Goal: Use online tool/utility: Utilize a website feature to perform a specific function

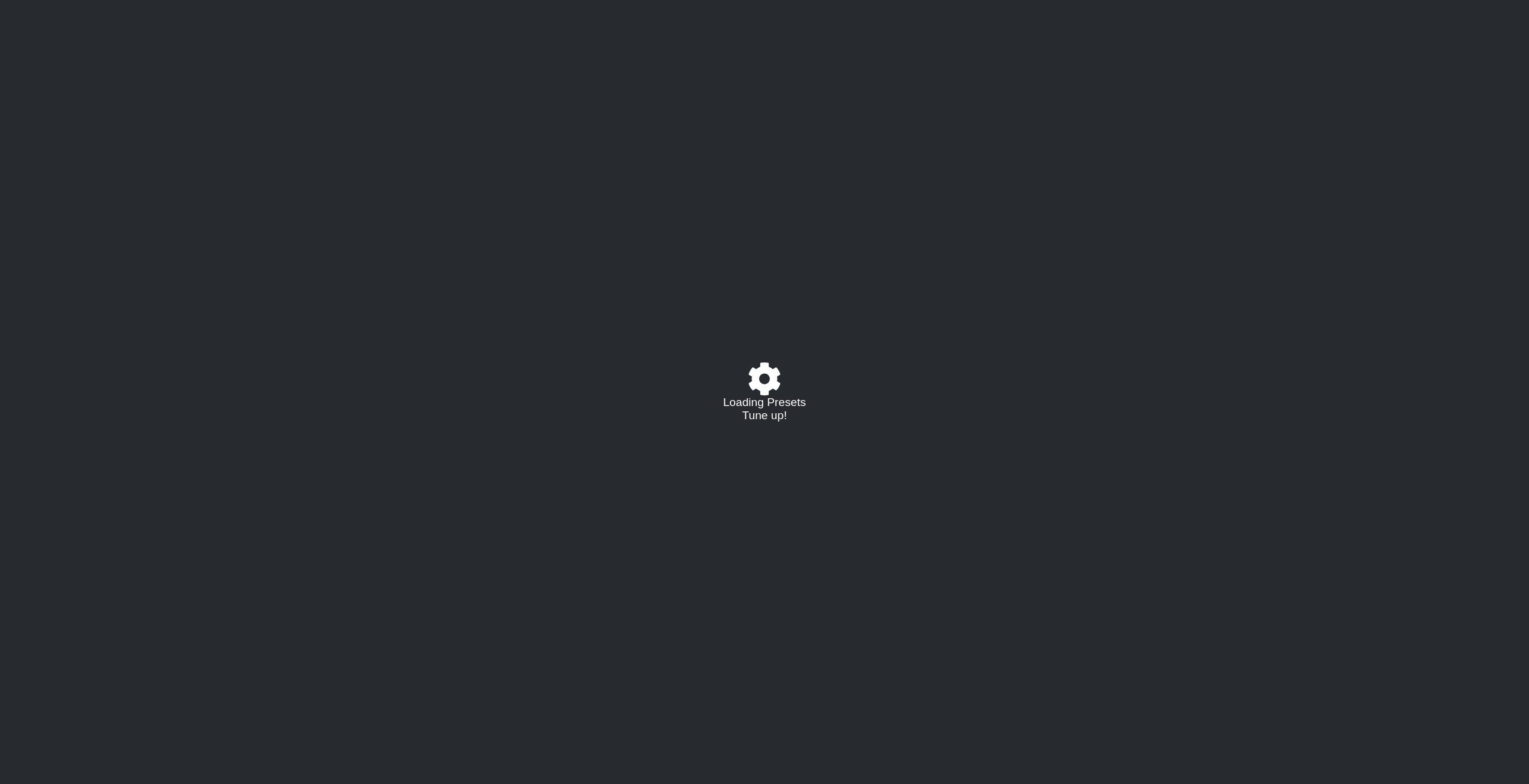
select select "/021348962322"
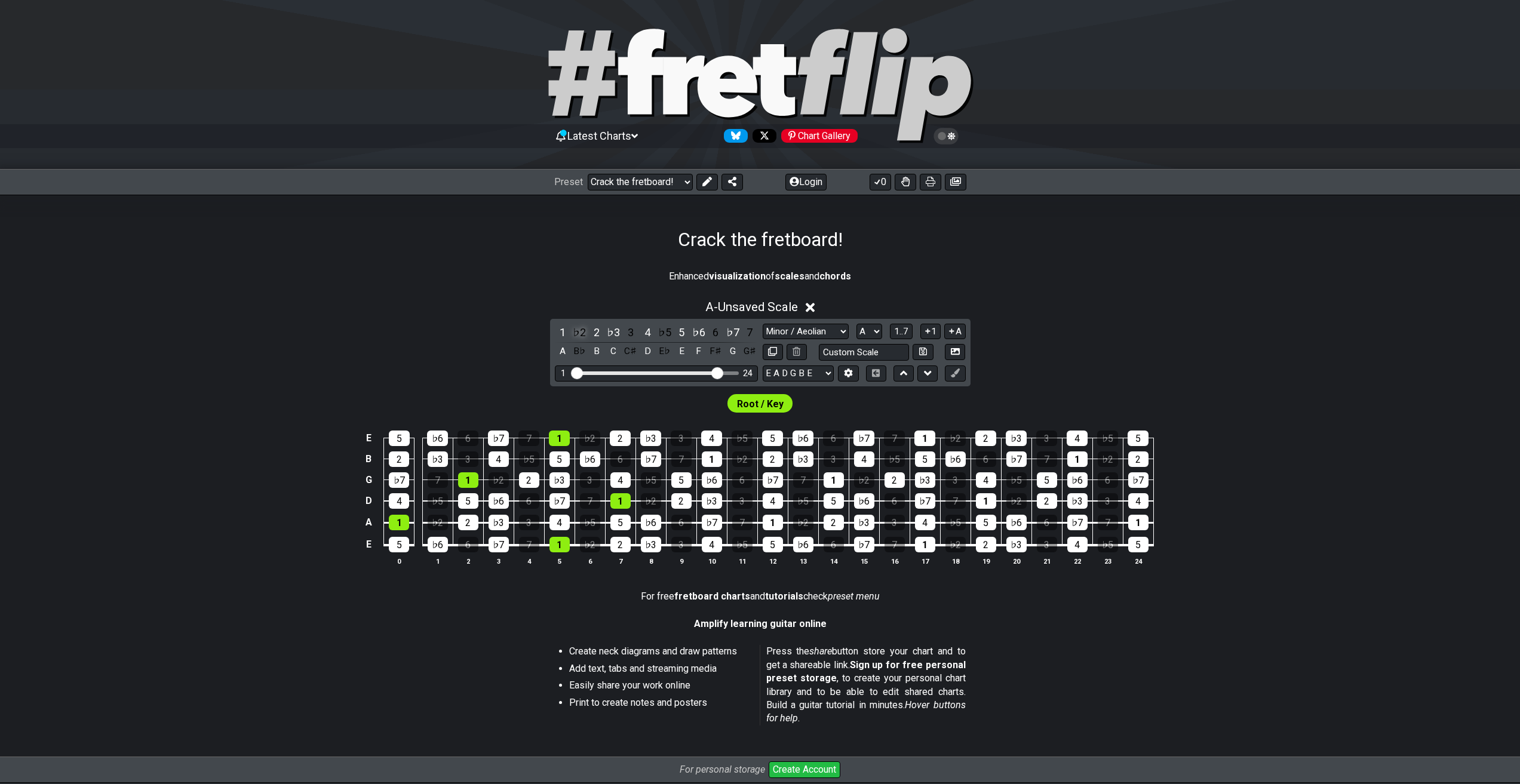
click at [577, 334] on div "♭2" at bounding box center [579, 332] width 15 height 16
click at [797, 331] on select "Minor / Aeolian lick to edit Minor Pentatonic Major Pentatonic Minor Blues Majo…" at bounding box center [805, 331] width 86 height 16
click at [899, 337] on button "1..7" at bounding box center [901, 331] width 23 height 16
click at [899, 337] on button "..." at bounding box center [901, 331] width 20 height 16
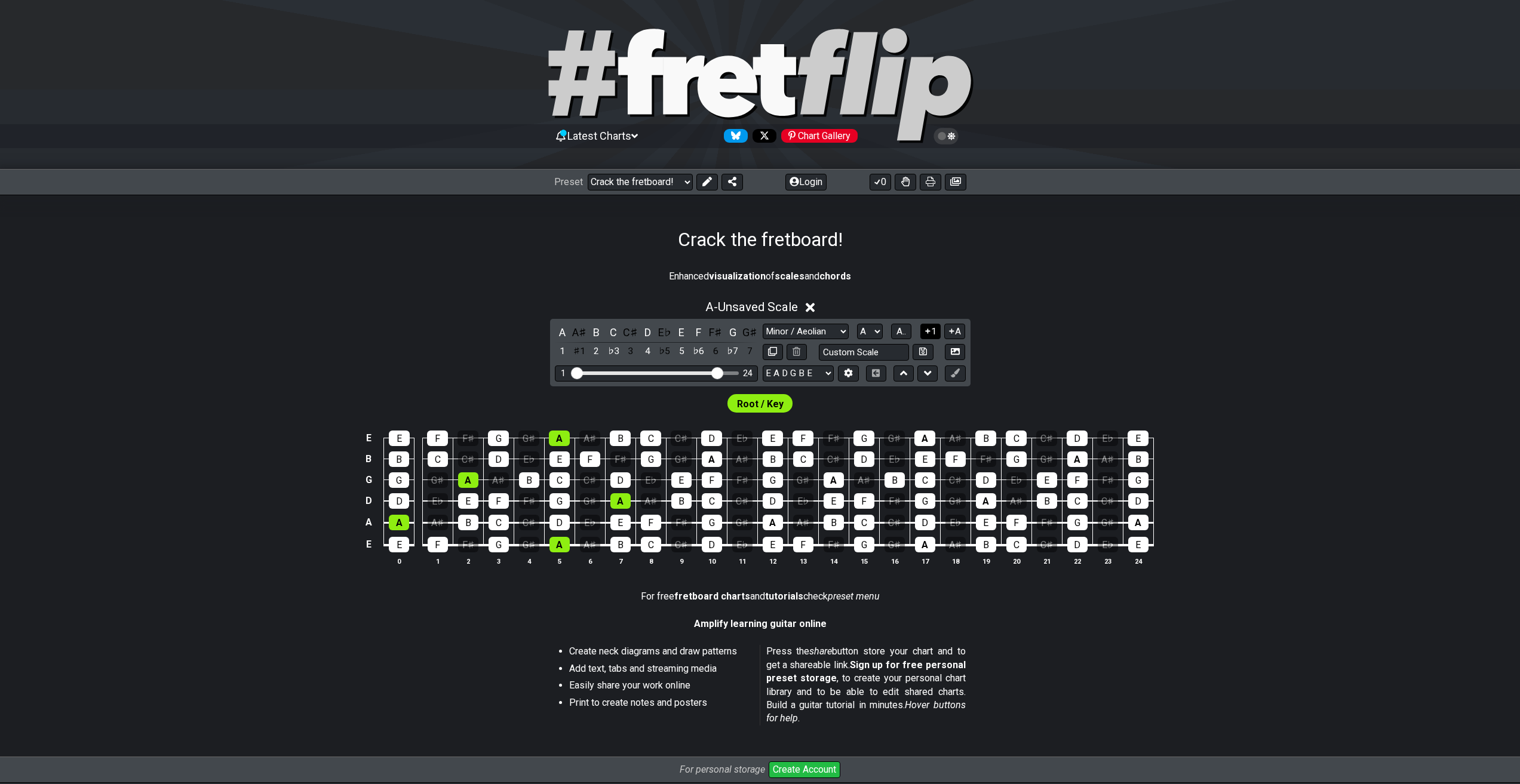
click at [931, 330] on button "1" at bounding box center [930, 331] width 20 height 16
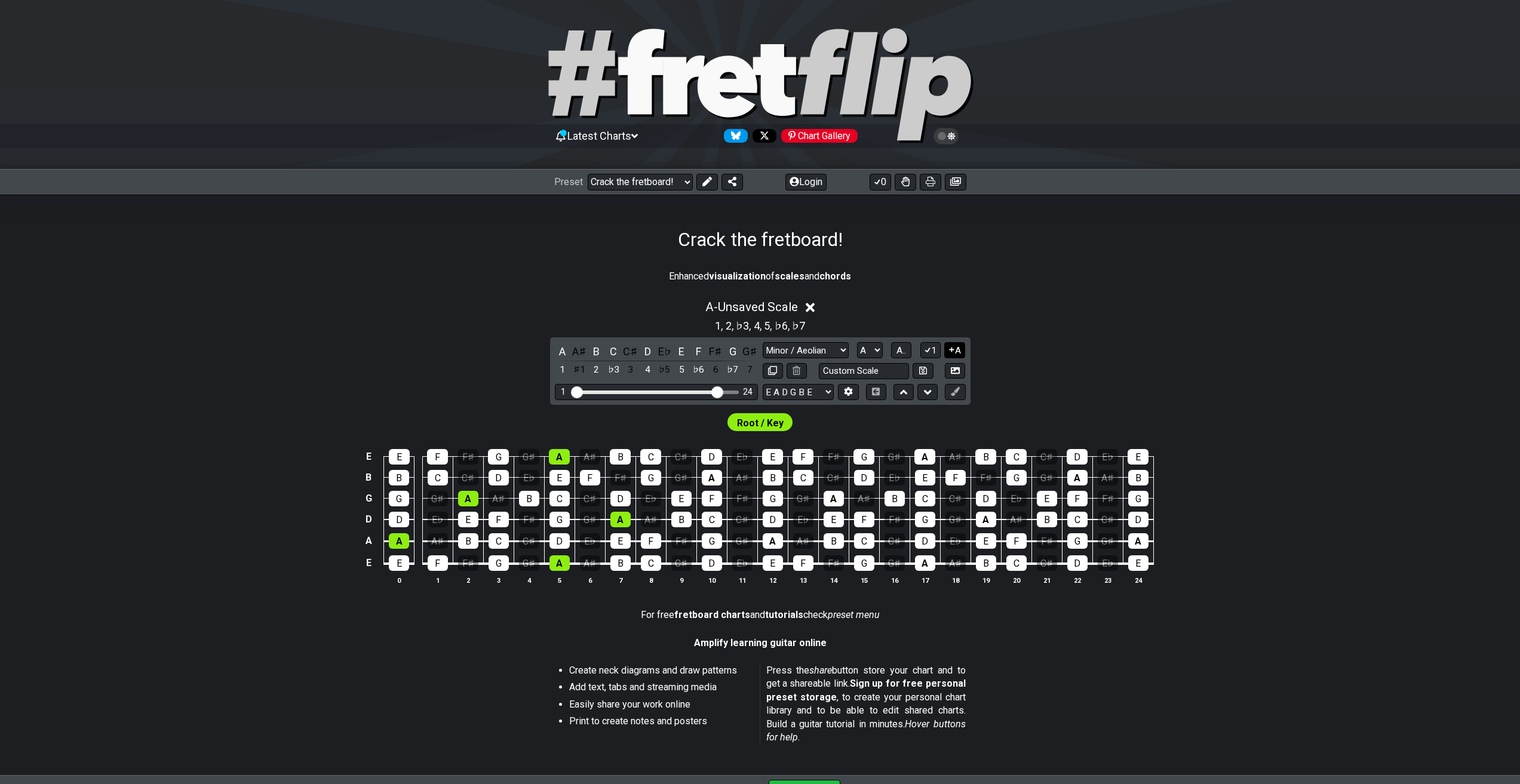
click at [948, 353] on icon at bounding box center [951, 350] width 12 height 9
click at [941, 351] on div "1 A" at bounding box center [943, 350] width 45 height 16
click at [956, 349] on button "A" at bounding box center [954, 350] width 21 height 16
click at [940, 351] on button "1" at bounding box center [930, 350] width 20 height 16
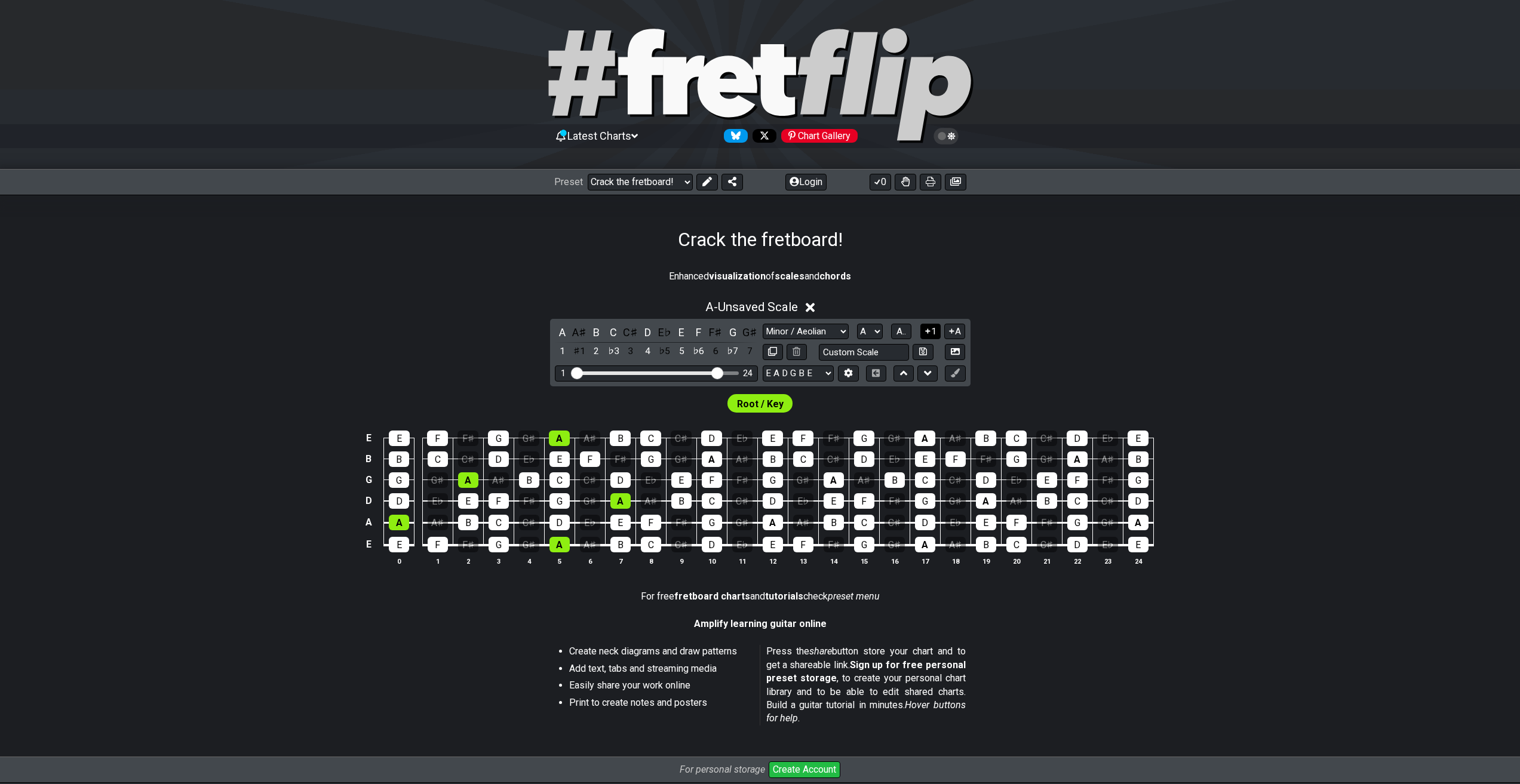
click at [934, 338] on button "1" at bounding box center [930, 331] width 20 height 16
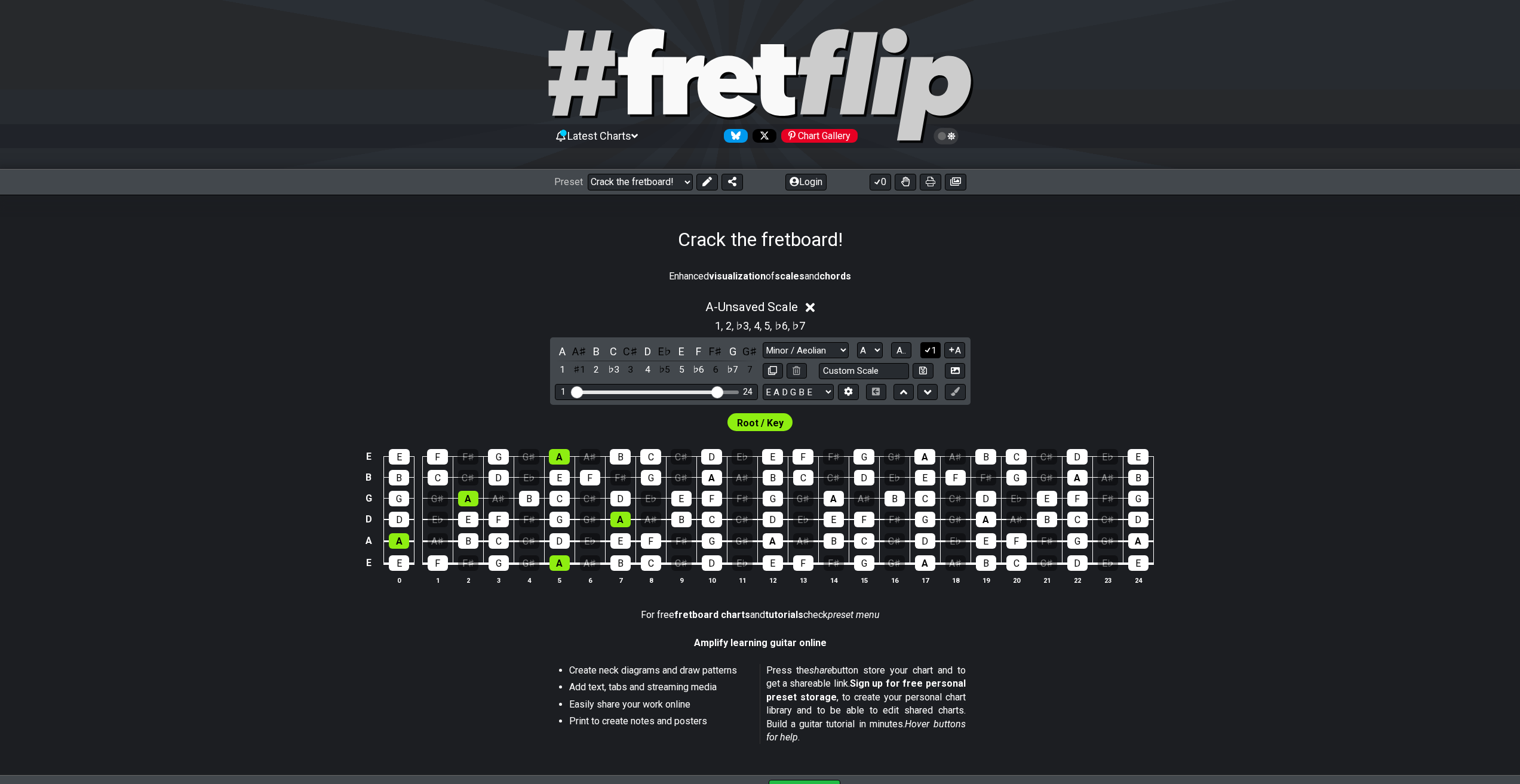
click at [934, 350] on button "1" at bounding box center [930, 350] width 20 height 16
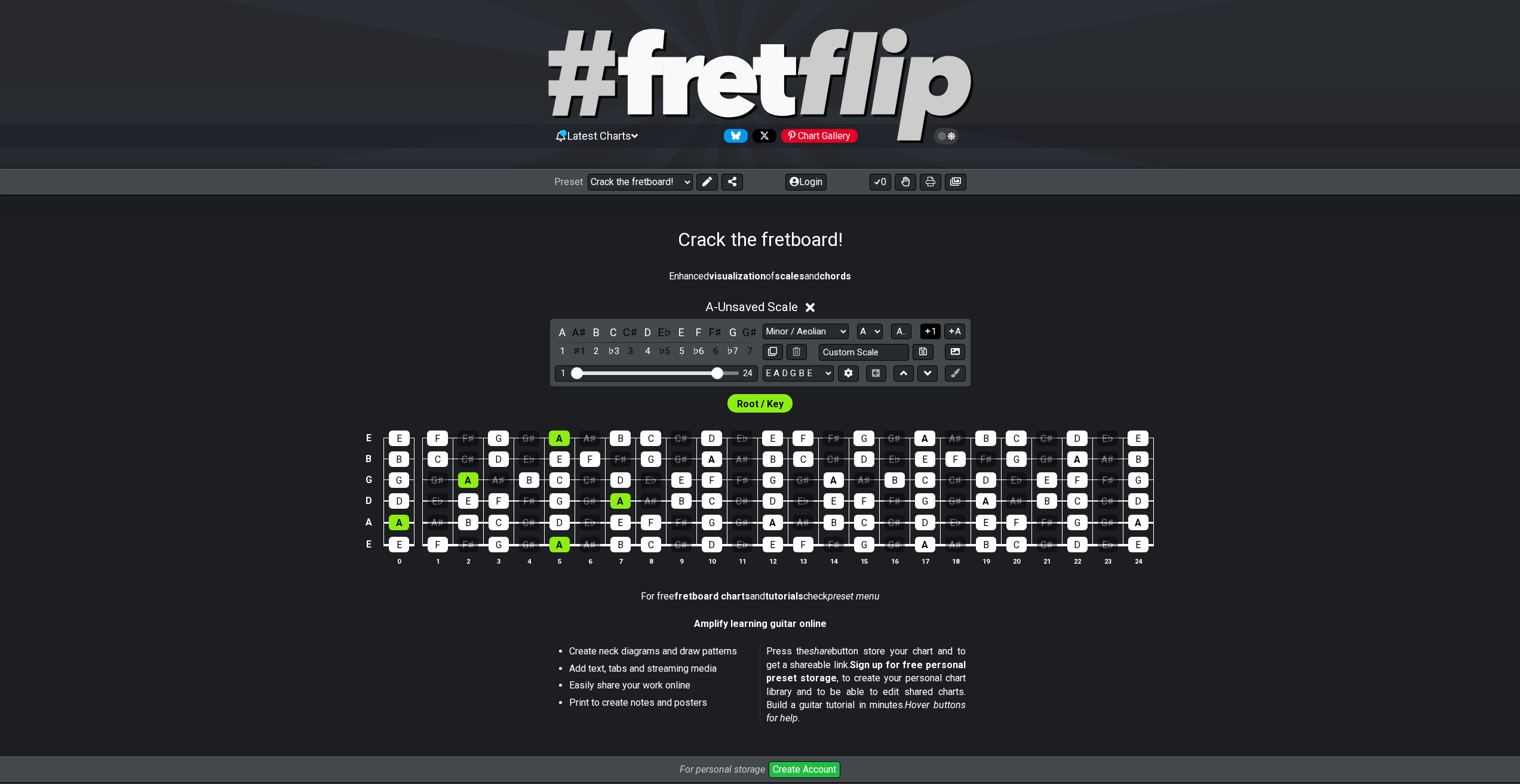
click at [932, 329] on button "1" at bounding box center [930, 331] width 20 height 16
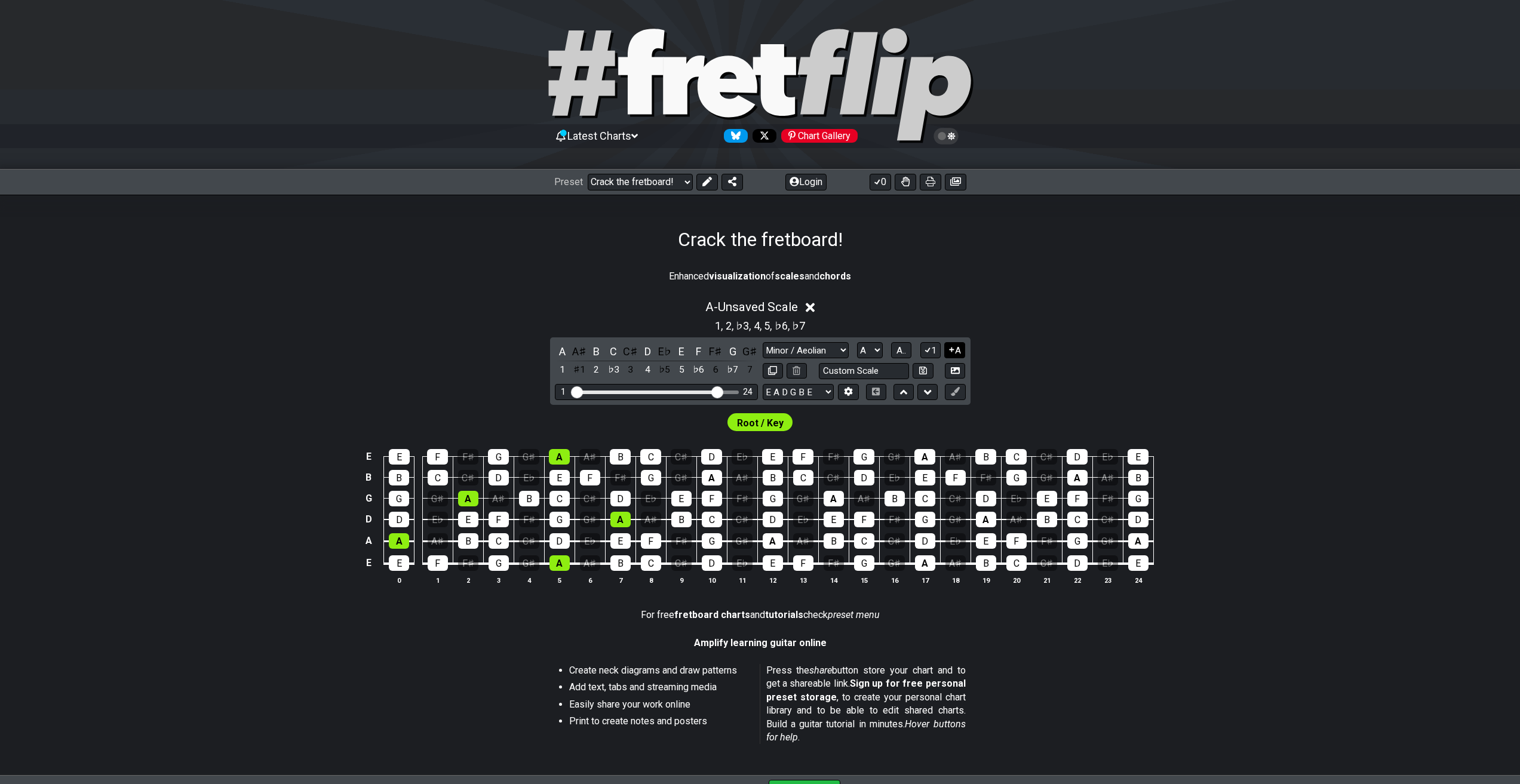
click at [948, 345] on button "A" at bounding box center [954, 350] width 21 height 16
click at [950, 345] on icon at bounding box center [951, 350] width 12 height 9
click at [953, 346] on icon at bounding box center [951, 350] width 12 height 9
click at [896, 350] on span "A.." at bounding box center [901, 351] width 10 height 11
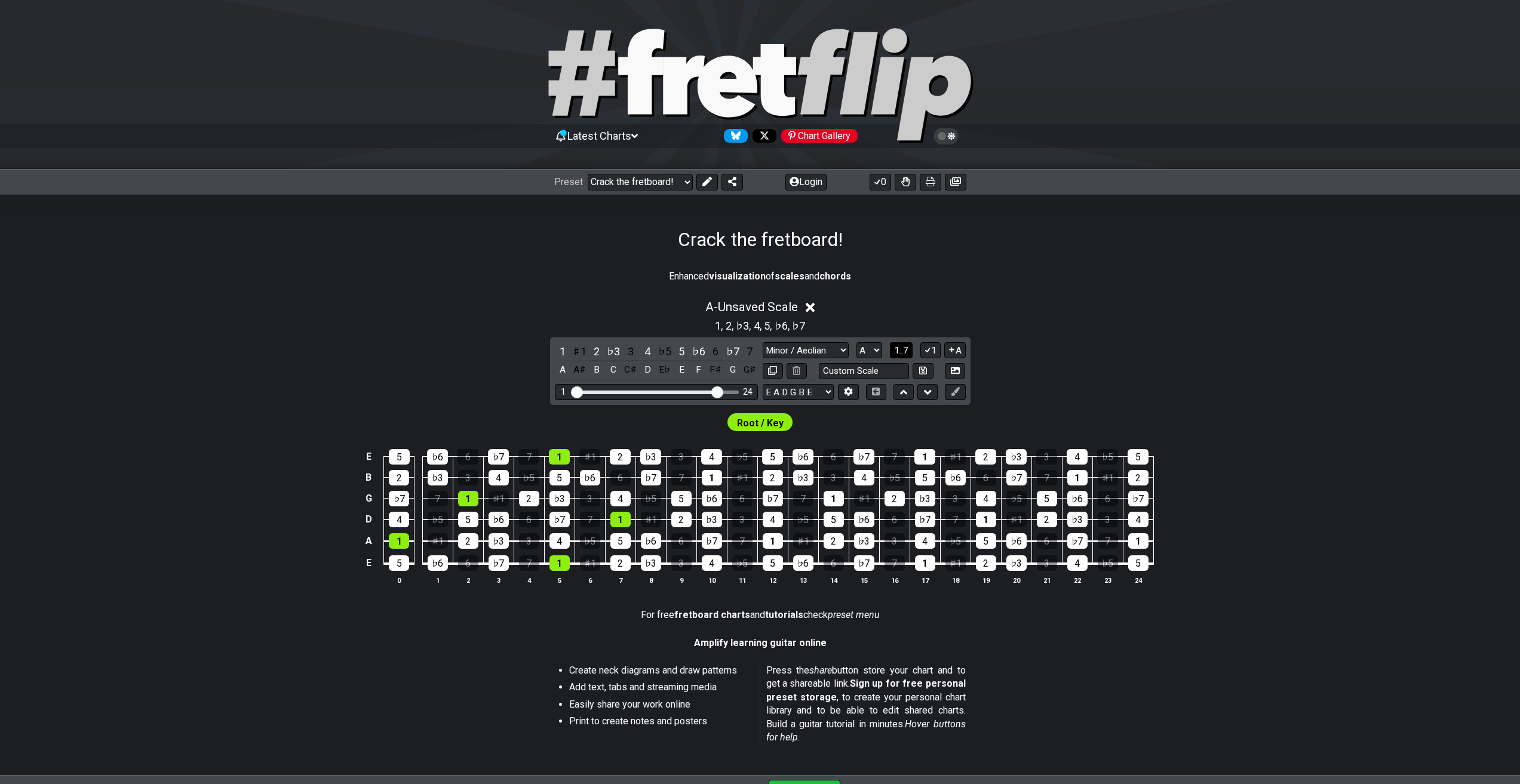
click at [907, 350] on span "1..7" at bounding box center [901, 351] width 14 height 11
click at [901, 352] on span "..." at bounding box center [901, 351] width 6 height 11
click at [906, 348] on span "A.." at bounding box center [901, 351] width 10 height 11
click at [932, 348] on button "1" at bounding box center [930, 350] width 20 height 16
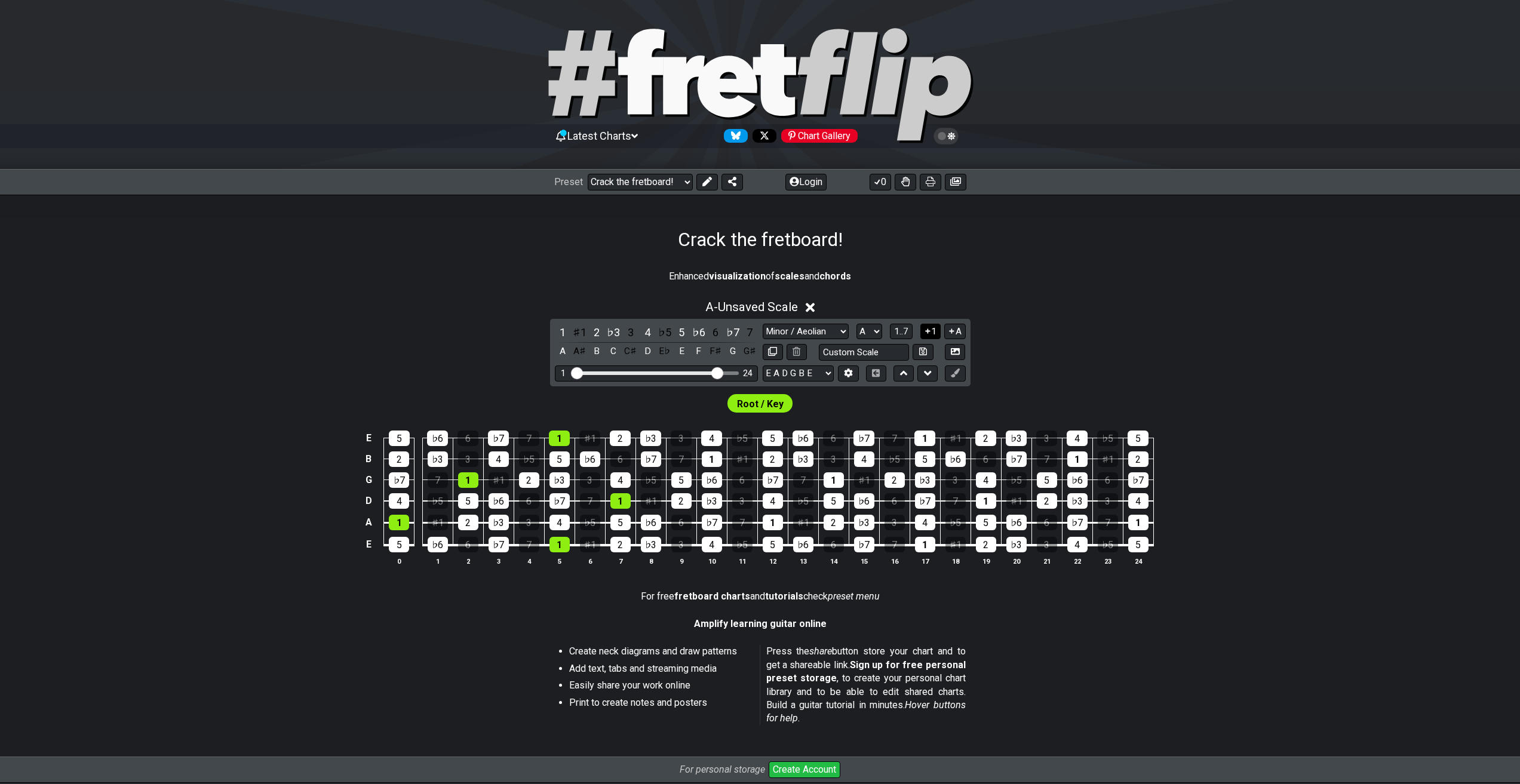
click at [933, 332] on button "1" at bounding box center [930, 331] width 20 height 16
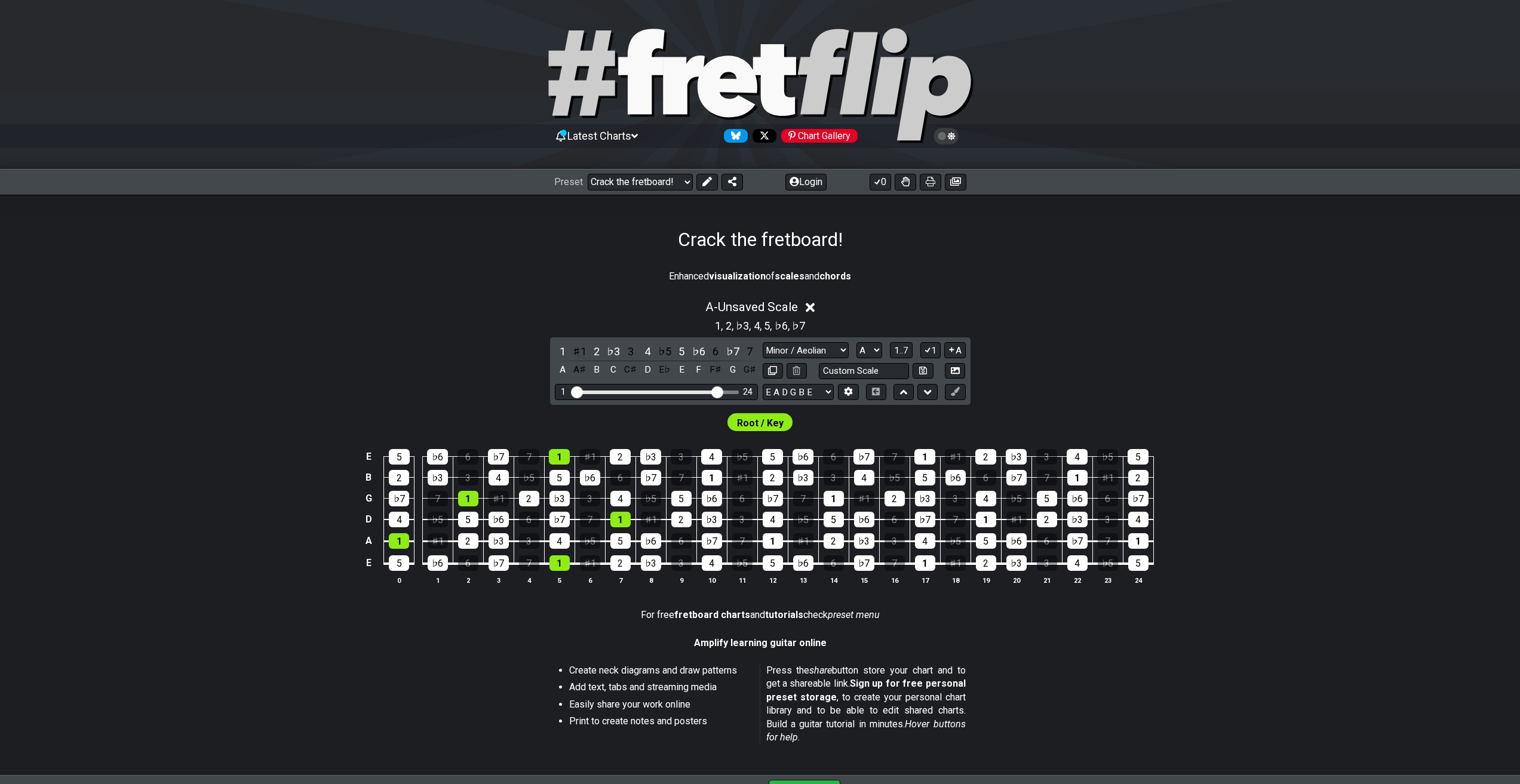
click at [931, 336] on div "A - Unsaved Scale 1 , 2 , ♭3 , 4 , 5 , ♭6 , ♭7 1 ♯1 2 ♭3 3 4 ♭5 5 ♭6 6 ♭7 7 A A…" at bounding box center [761, 447] width 932 height 309
click at [930, 344] on button "1" at bounding box center [930, 350] width 20 height 16
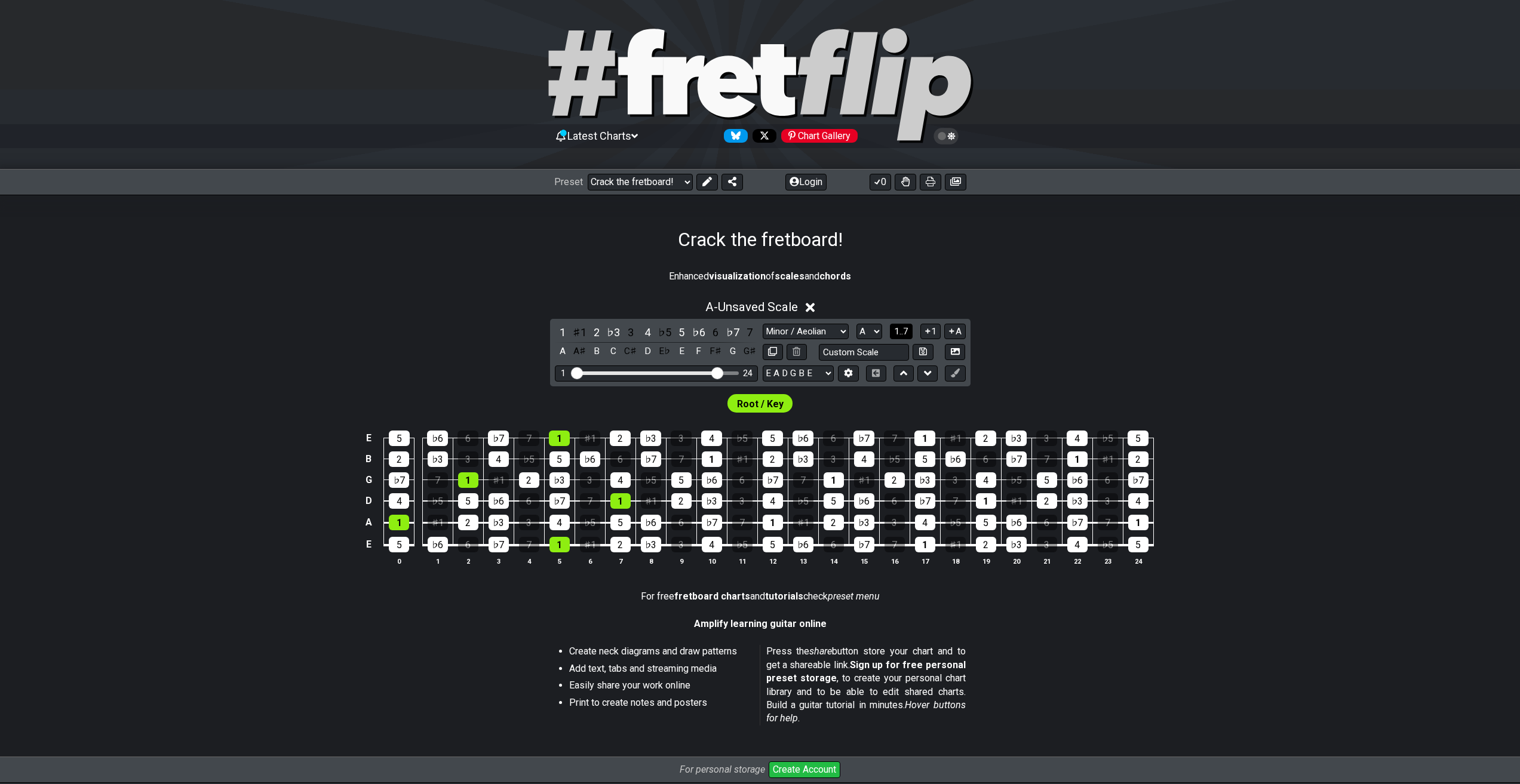
click at [910, 334] on button "1..7" at bounding box center [901, 331] width 23 height 16
click at [910, 334] on button "..." at bounding box center [901, 331] width 20 height 16
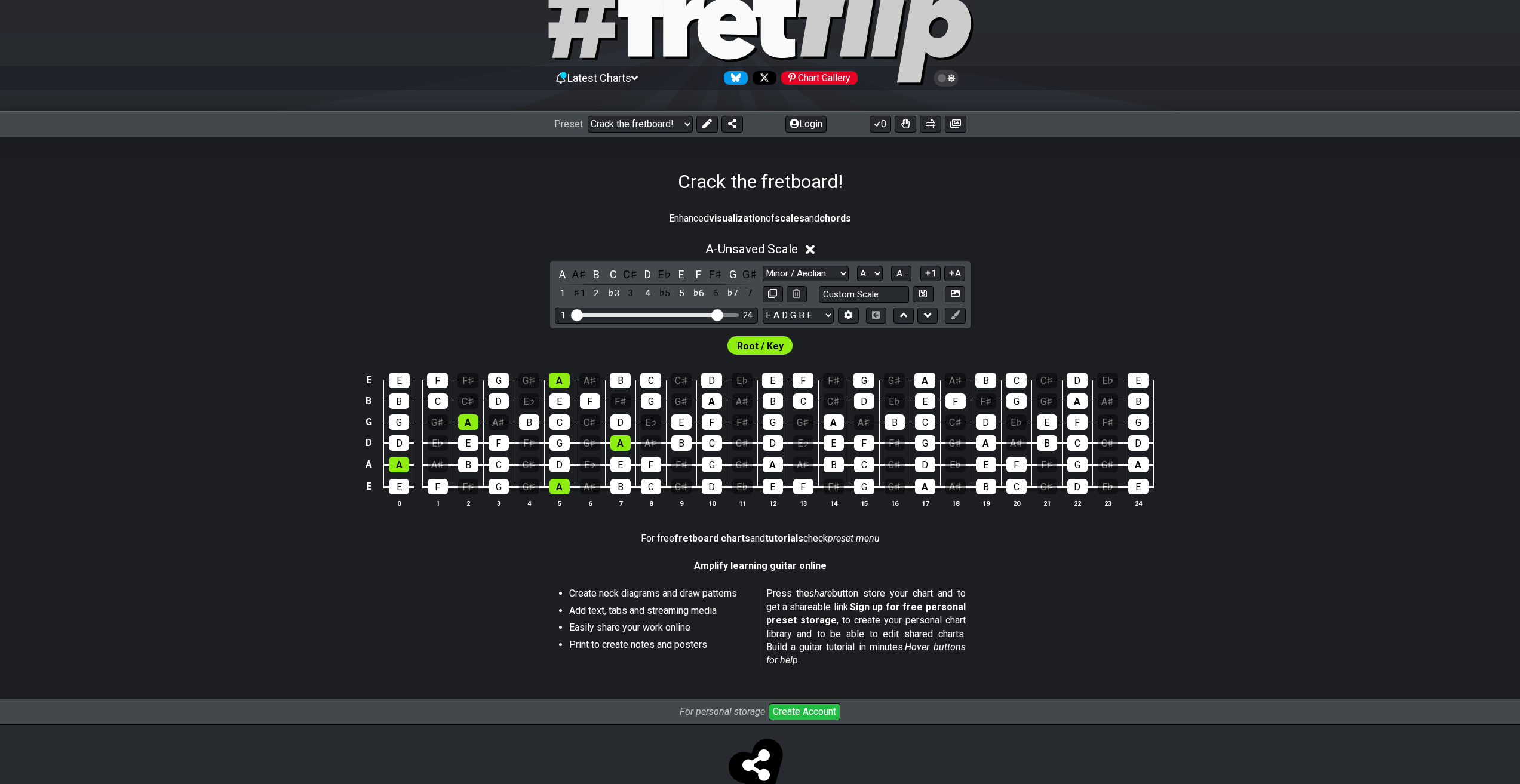
scroll to position [60, 0]
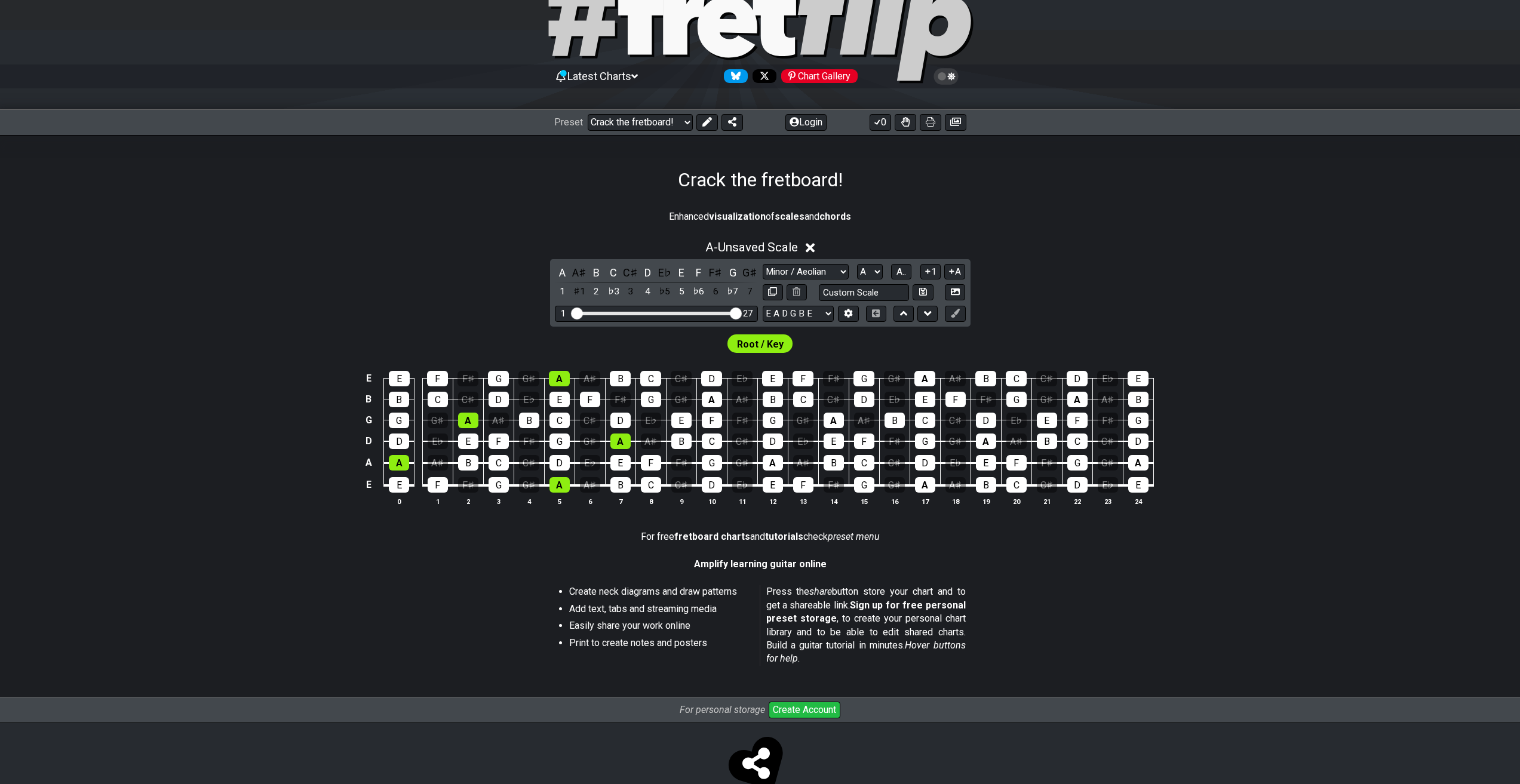
drag, startPoint x: 715, startPoint y: 313, endPoint x: 740, endPoint y: 314, distance: 25.0
click at [740, 312] on input "Visible fret range" at bounding box center [656, 312] width 169 height 0
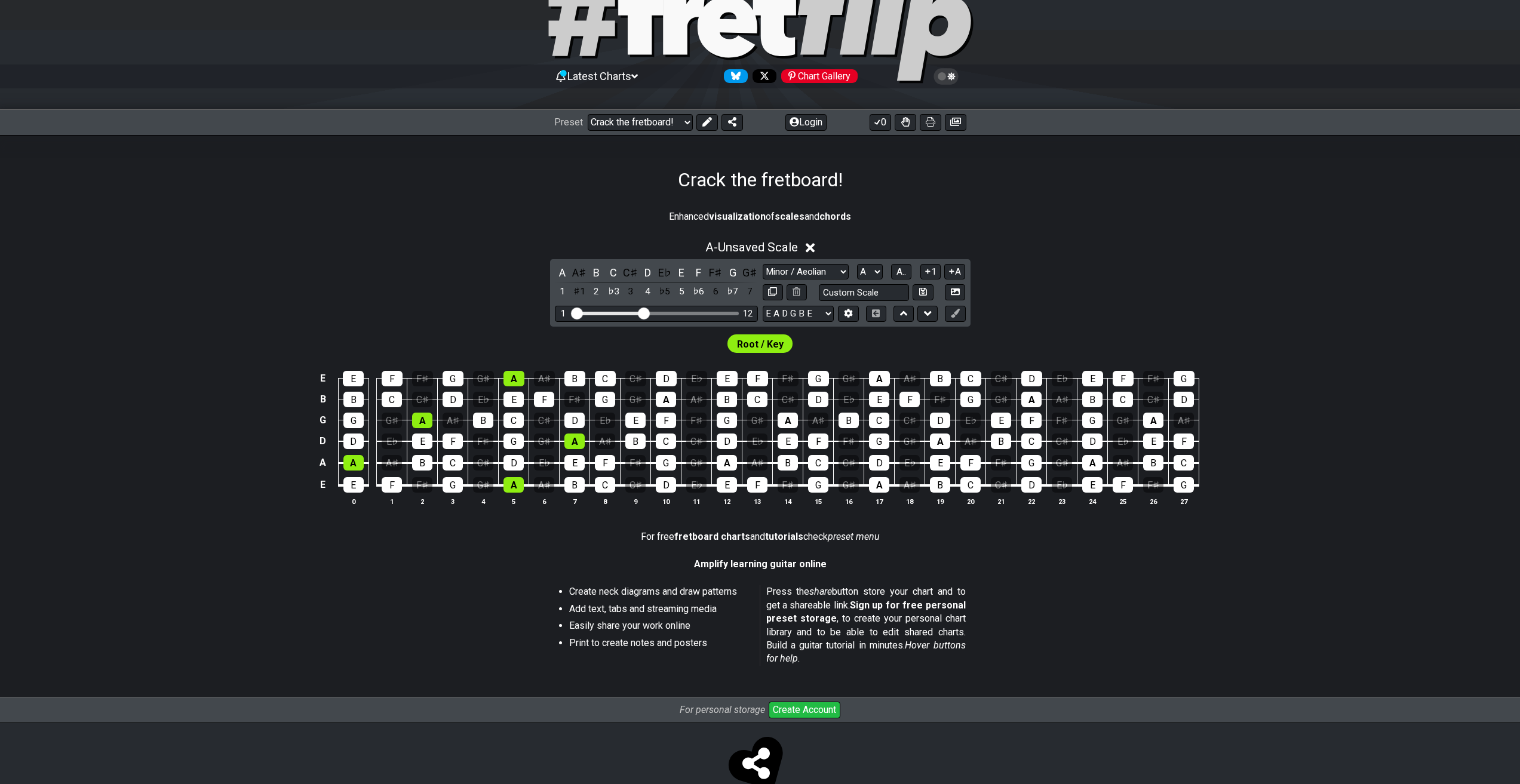
drag, startPoint x: 734, startPoint y: 309, endPoint x: 642, endPoint y: 313, distance: 92.1
click at [642, 312] on input "Visible fret range" at bounding box center [656, 312] width 169 height 0
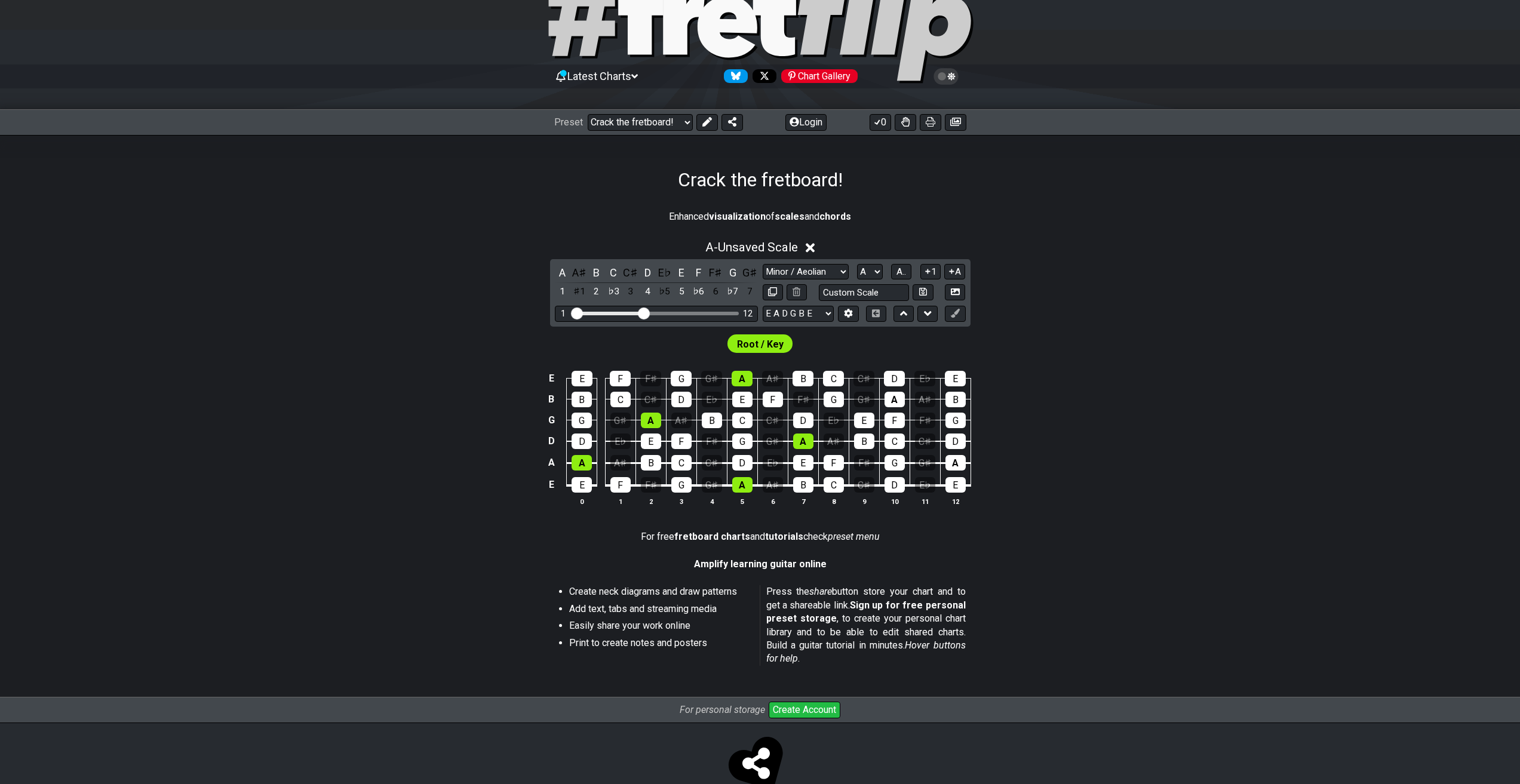
click at [747, 347] on span "Root / Key" at bounding box center [760, 344] width 46 height 17
click at [738, 399] on div "E" at bounding box center [742, 399] width 20 height 15
click at [745, 402] on div "E" at bounding box center [742, 399] width 20 height 15
click at [743, 380] on div "A" at bounding box center [742, 378] width 21 height 15
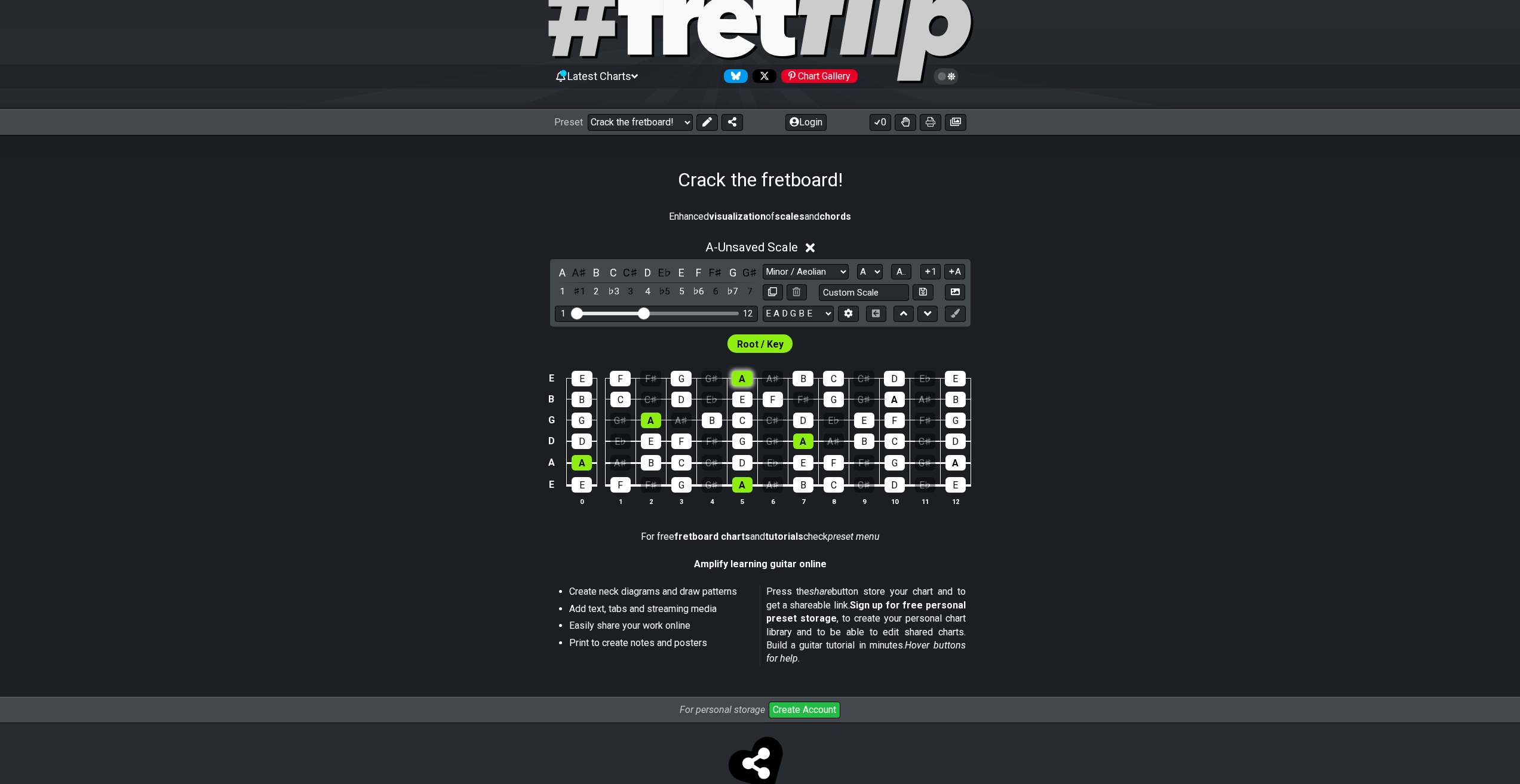
click at [743, 380] on div "A" at bounding box center [742, 378] width 21 height 15
click at [743, 379] on div "A" at bounding box center [742, 378] width 21 height 15
click at [758, 349] on span "Root / Key" at bounding box center [760, 344] width 46 height 17
click at [801, 264] on select "Minor / Aeolian lick to edit Minor Pentatonic Major Pentatonic Minor Blues Majo…" at bounding box center [805, 272] width 86 height 16
click at [801, 270] on select "Minor / Aeolian lick to edit Minor Pentatonic Major Pentatonic Minor Blues Majo…" at bounding box center [805, 272] width 86 height 16
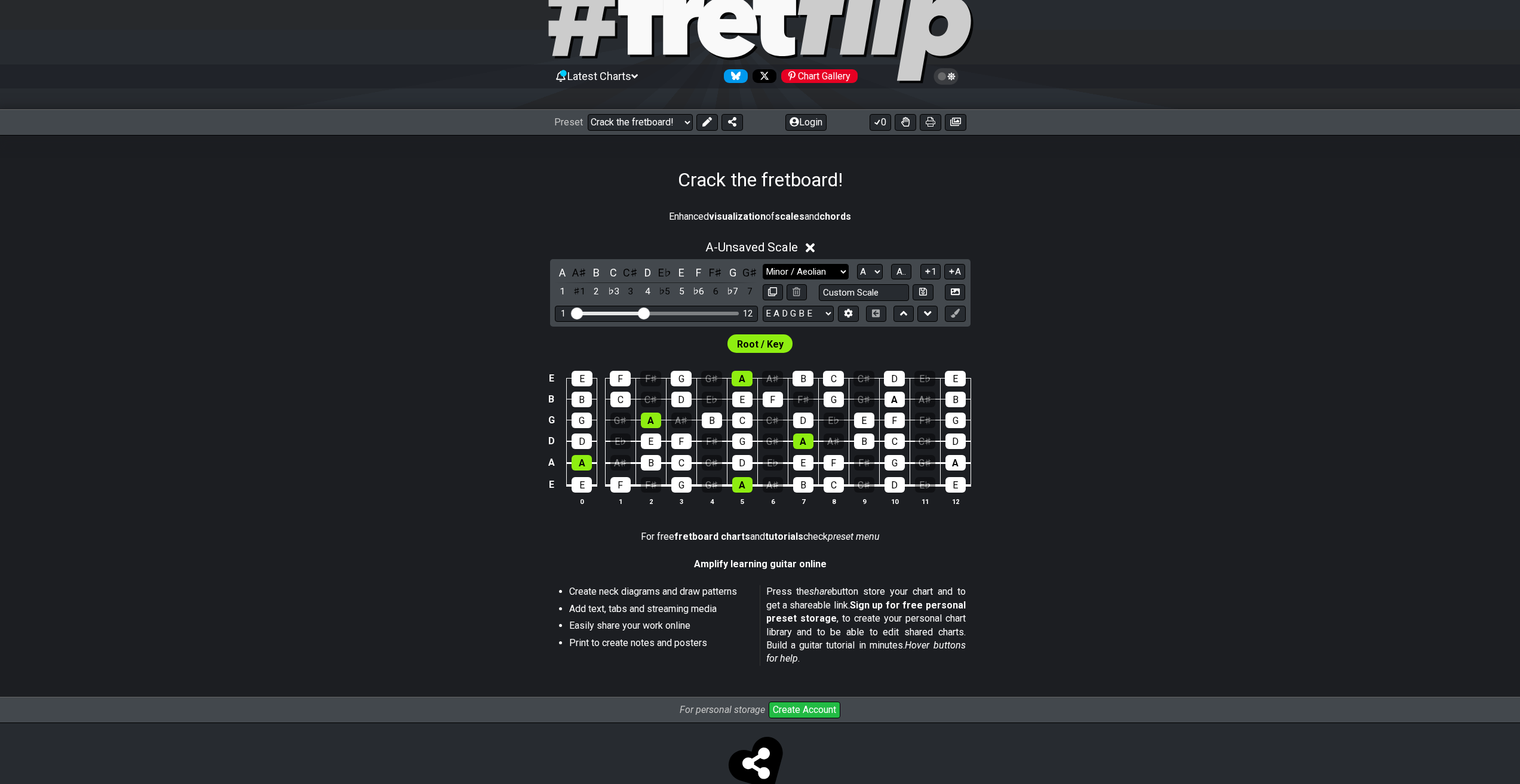
click at [801, 270] on select "Minor / Aeolian lick to edit Minor Pentatonic Major Pentatonic Minor Blues Majo…" at bounding box center [805, 272] width 86 height 16
click at [806, 273] on select "Minor / Aeolian lick to edit Minor Pentatonic Major Pentatonic Minor Blues Majo…" at bounding box center [805, 272] width 86 height 16
click at [559, 275] on div "A" at bounding box center [562, 273] width 15 height 16
click at [561, 274] on div "A" at bounding box center [562, 273] width 15 height 16
click at [821, 318] on select "E A D G B E E A D G B E E A D G B E B E A D F♯ B A D G C E A D A D G B E E♭ A♭ …" at bounding box center [798, 313] width 71 height 16
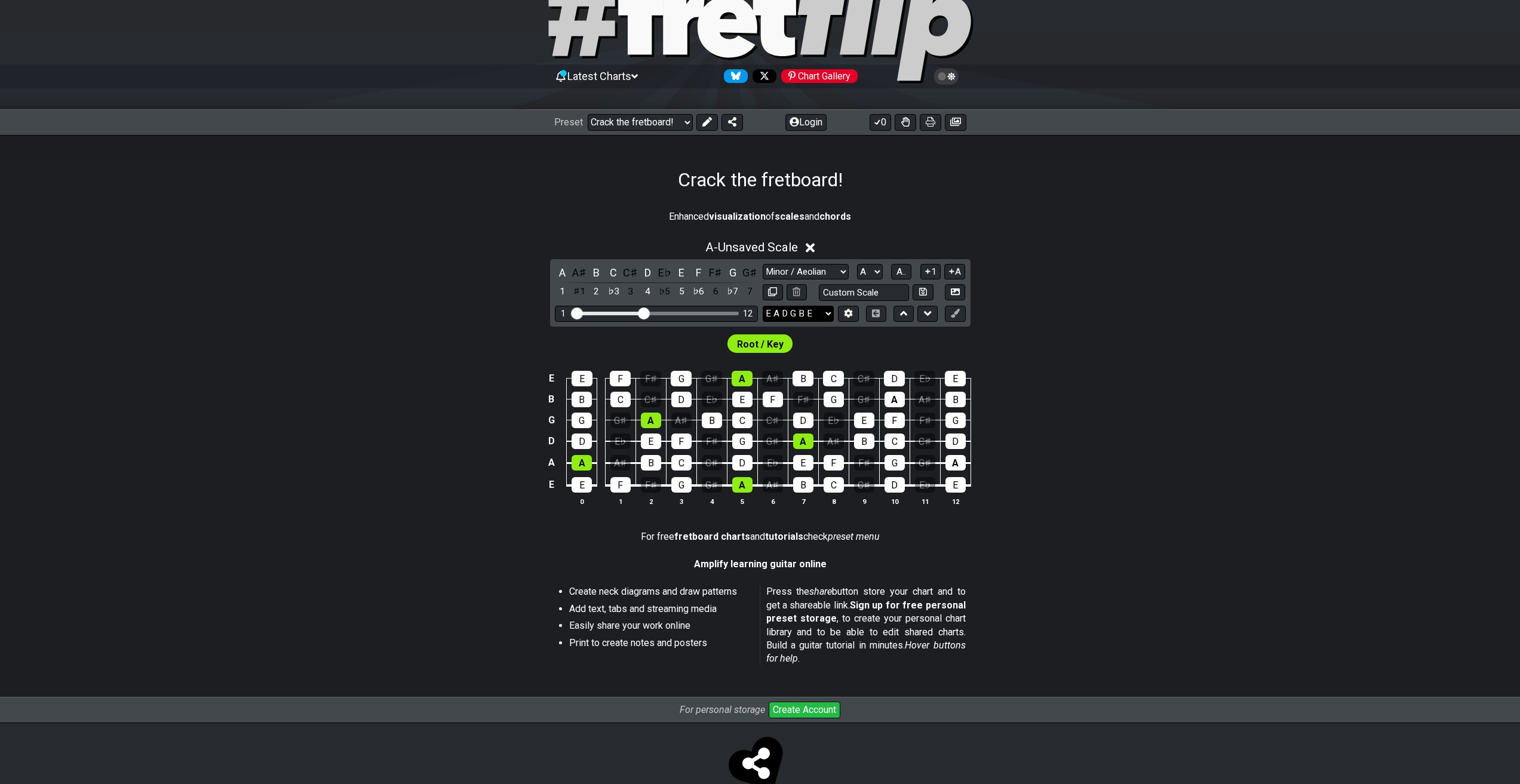
click at [802, 313] on select "E A D G B E E A D G B E E A D G B E B E A D F♯ B A D G C E A D A D G B E E♭ A♭ …" at bounding box center [798, 313] width 71 height 16
click at [921, 313] on button at bounding box center [927, 313] width 20 height 16
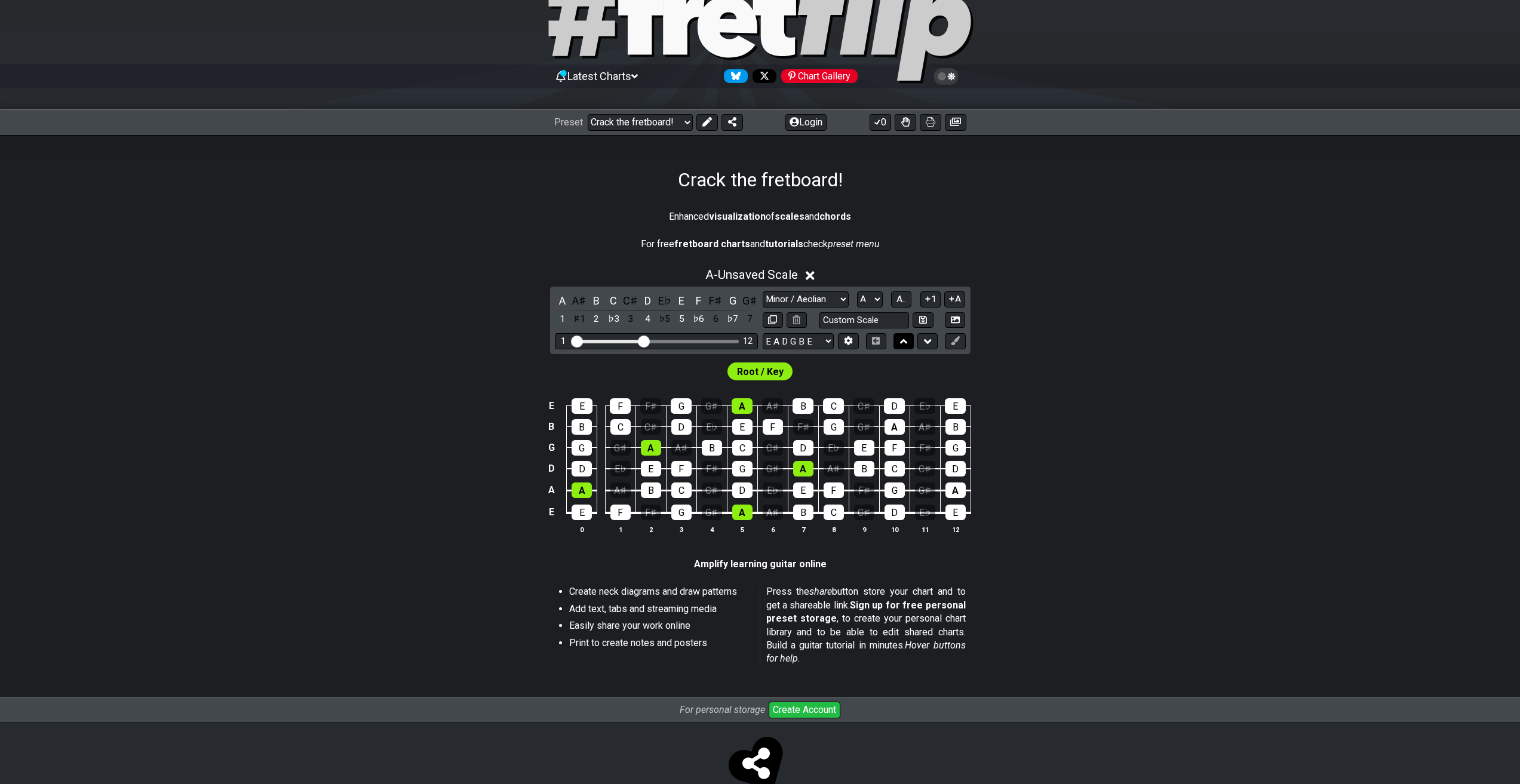
click at [899, 340] on button at bounding box center [903, 341] width 20 height 16
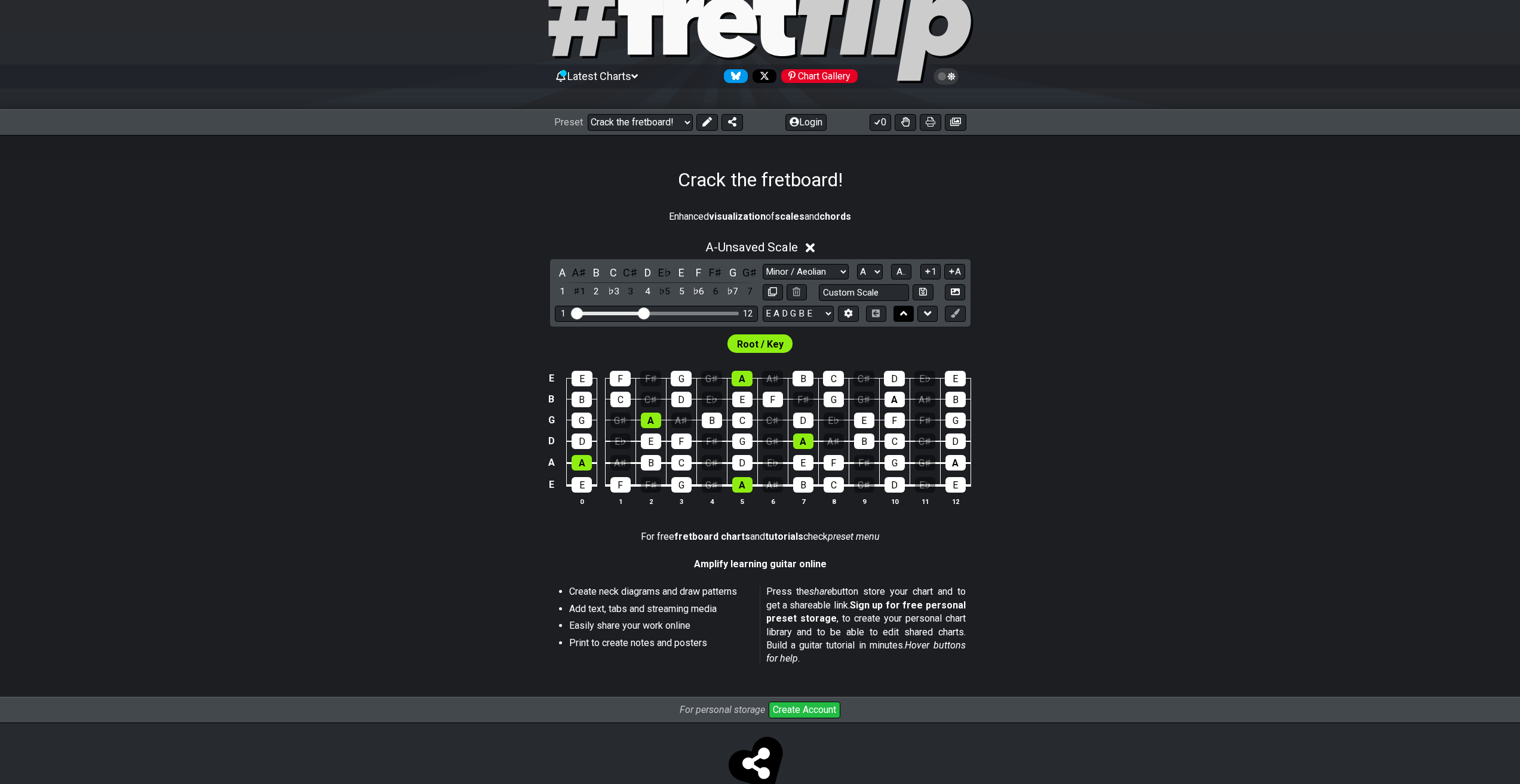
click at [909, 318] on button at bounding box center [903, 313] width 20 height 16
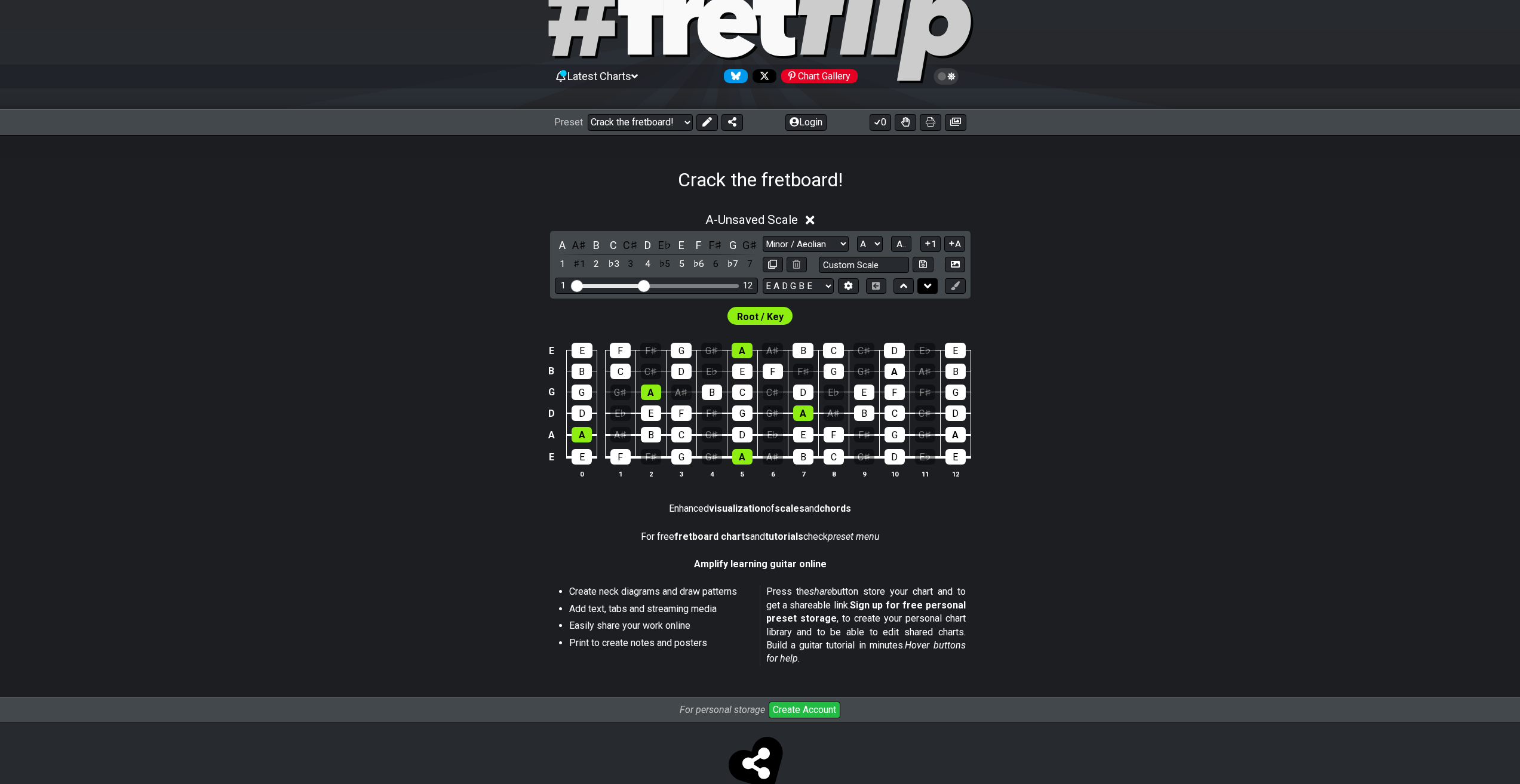
click at [927, 294] on button at bounding box center [927, 286] width 20 height 16
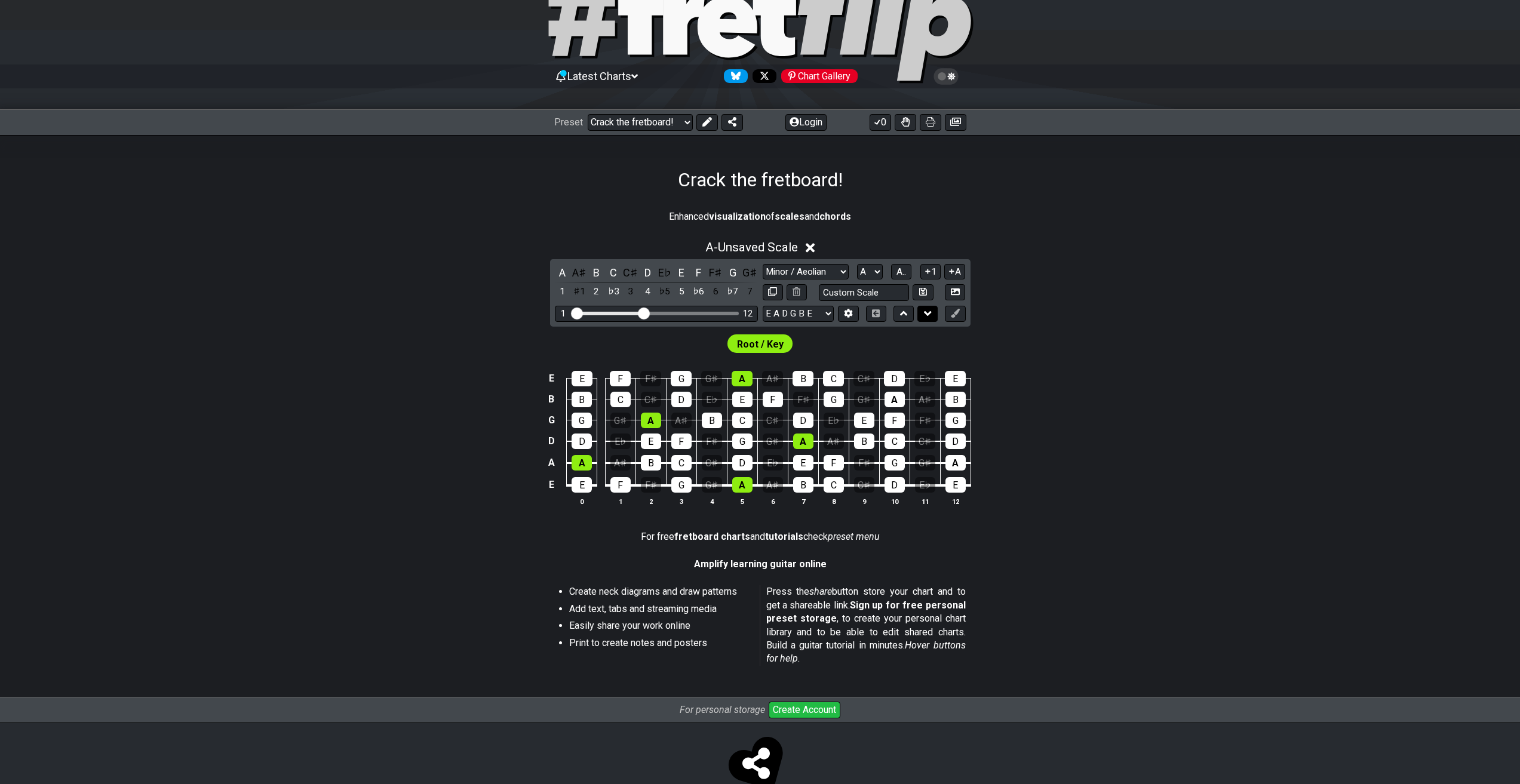
click at [932, 308] on button at bounding box center [927, 313] width 20 height 16
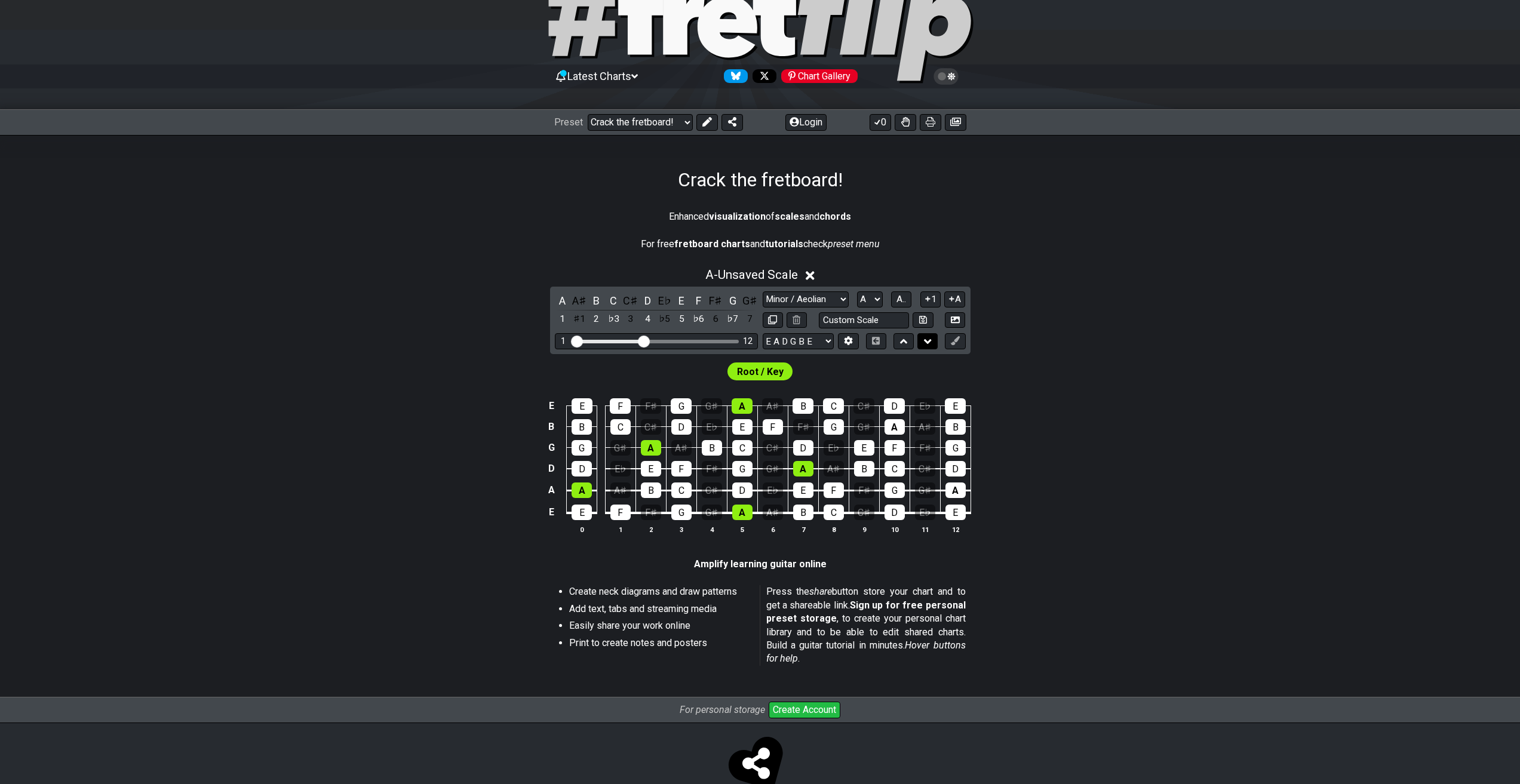
click at [930, 338] on icon at bounding box center [928, 342] width 8 height 12
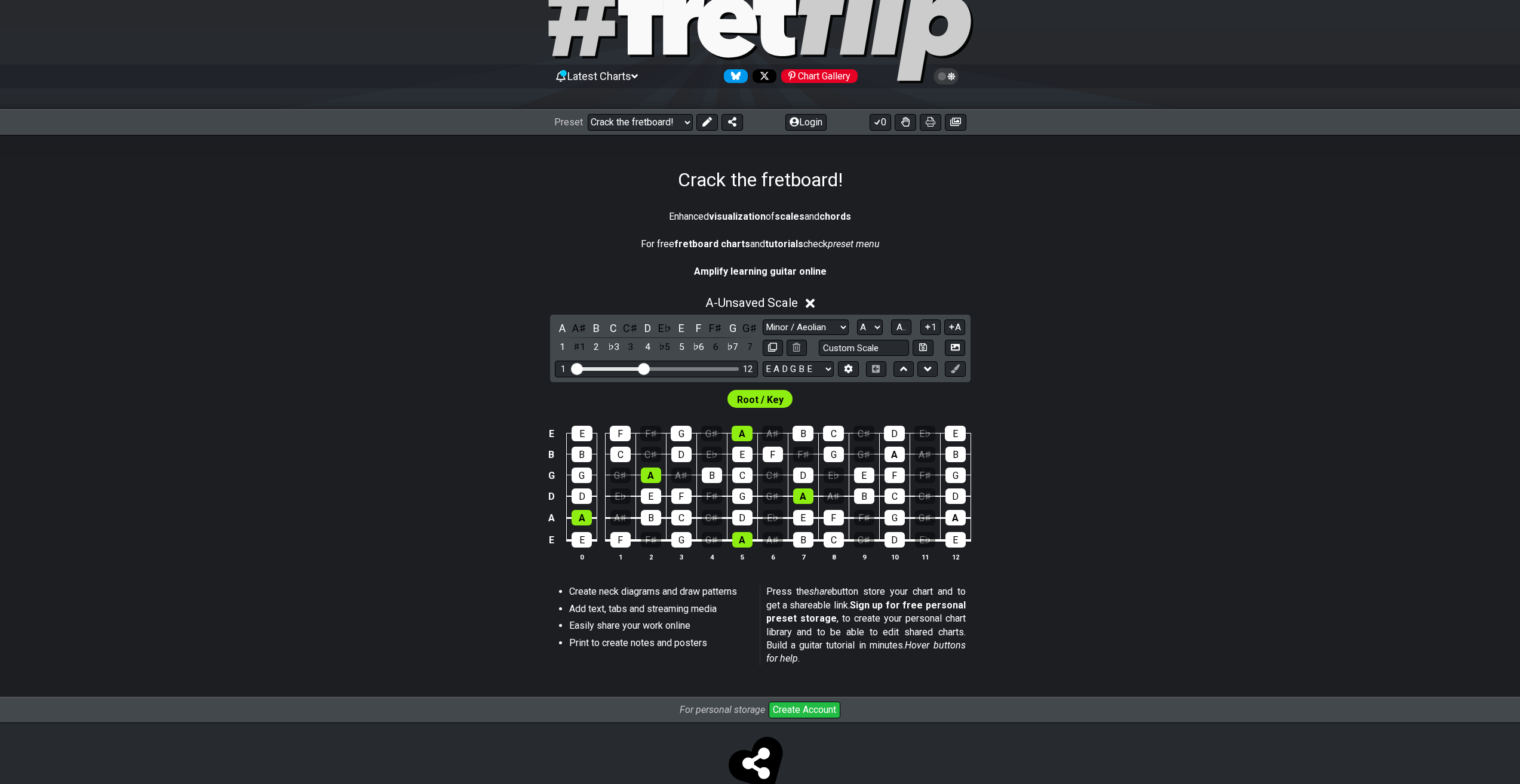
click at [927, 359] on div "A A♯ B C C♯ D E♭ E F F♯ G G♯ 1 ♯1 2 ♭3 3 4 ♭5 5 ♭6 6 ♭7 7 Minor / Aeolian lick …" at bounding box center [761, 348] width 421 height 67
click at [928, 364] on icon at bounding box center [928, 369] width 8 height 12
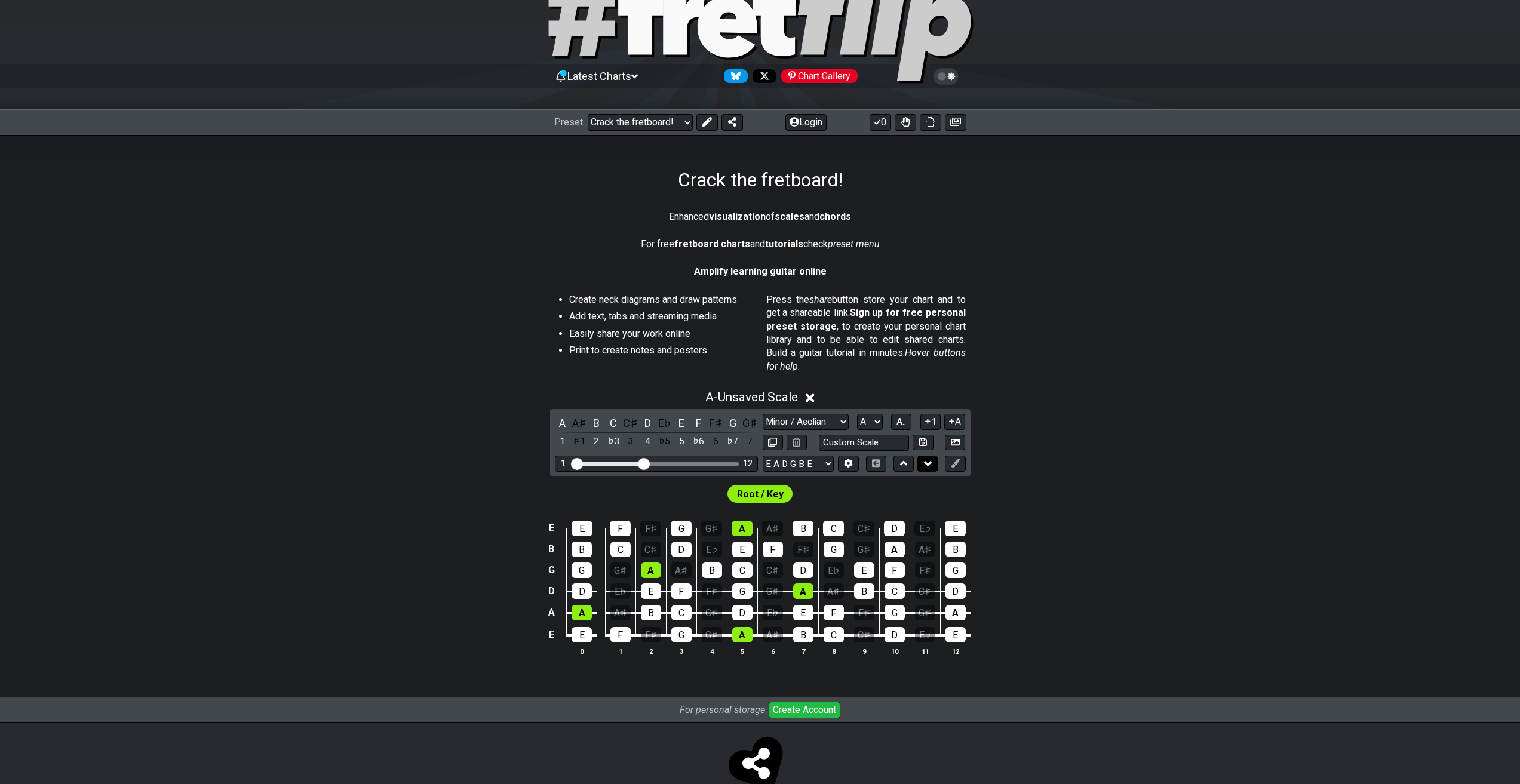
click at [926, 463] on icon at bounding box center [928, 463] width 8 height 5
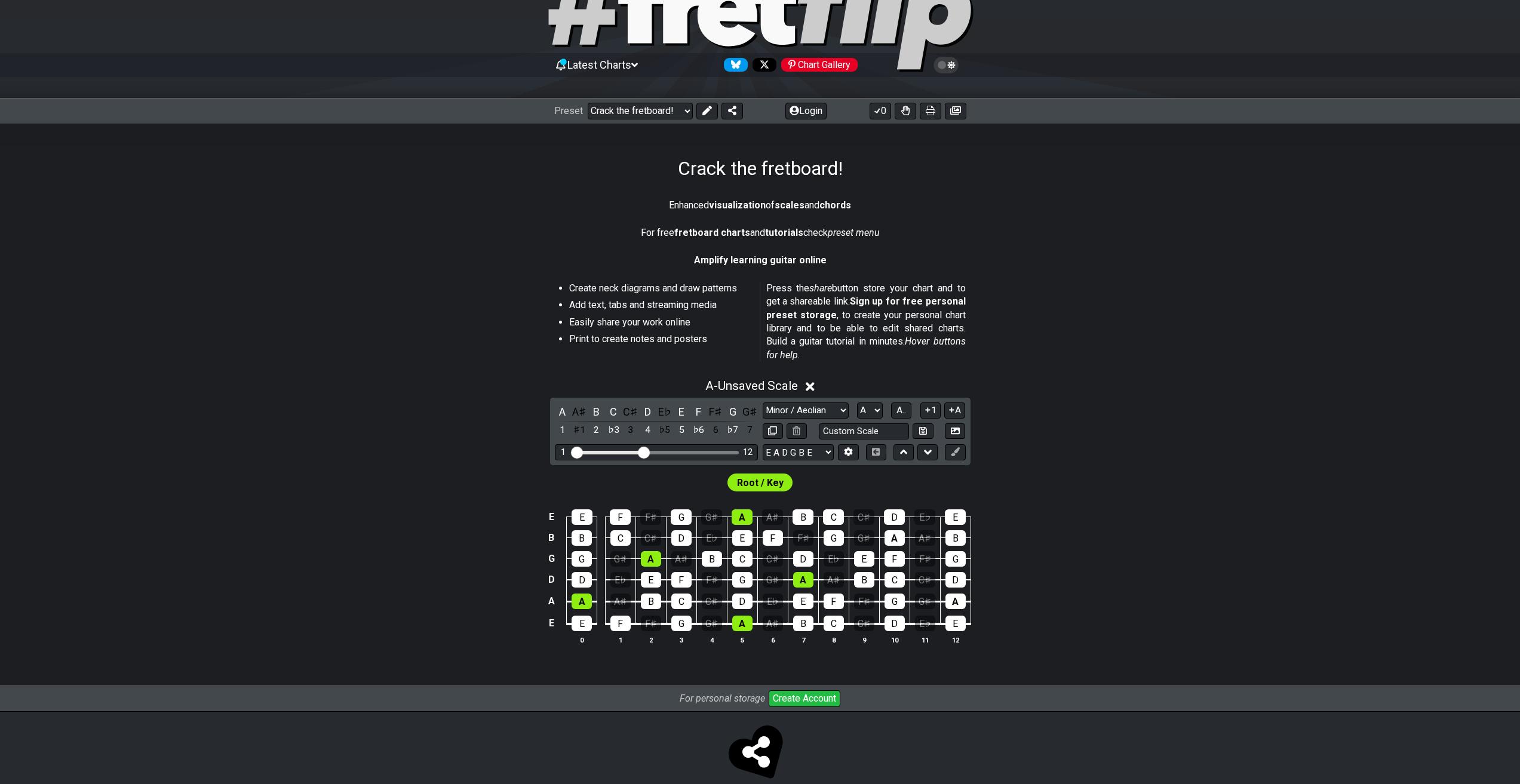
scroll to position [91, 0]
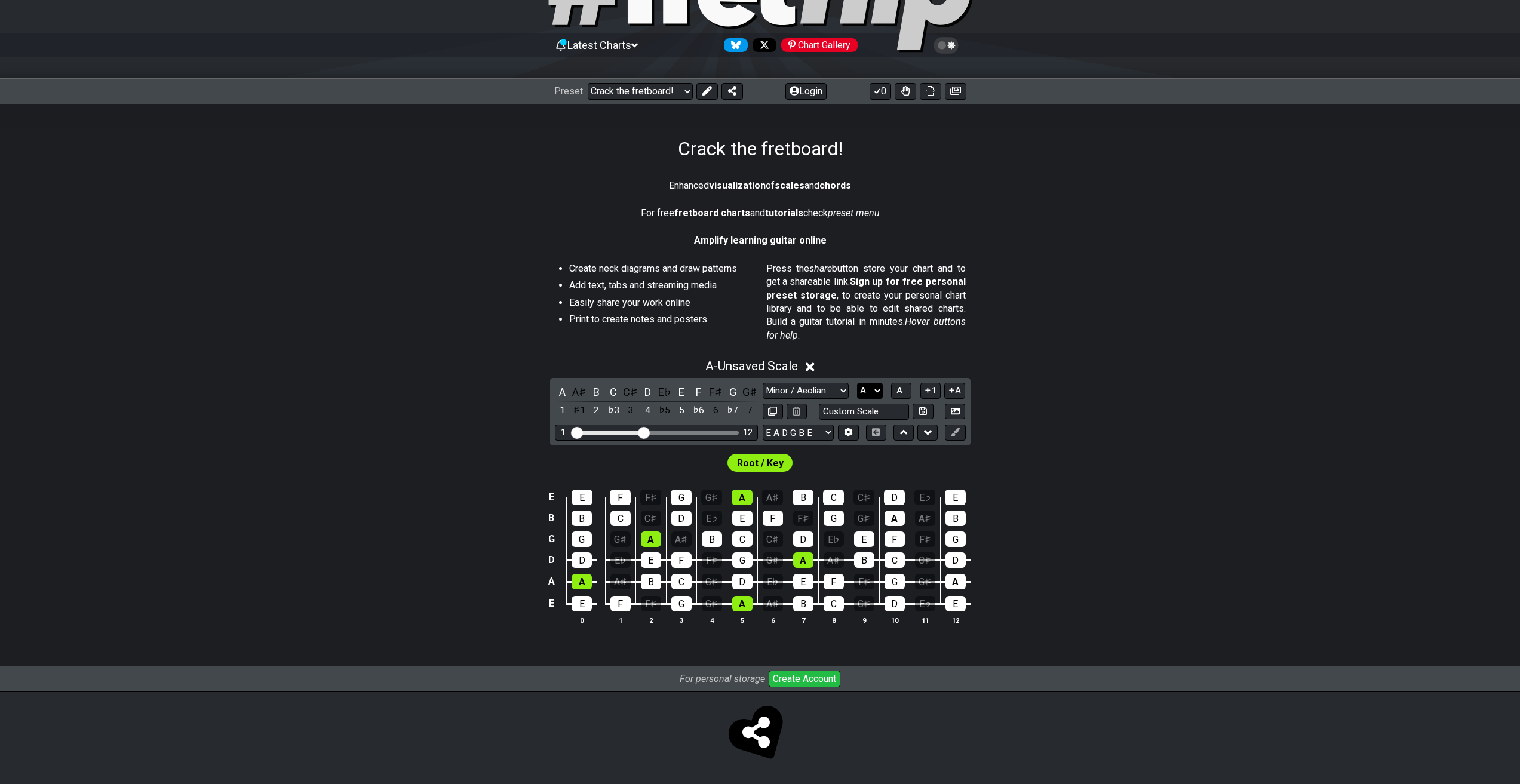
click at [869, 387] on select "A♭ A A♯ B♭ B C C♯ D♭ D D♯ E♭ E F F♯ G♭ G G♯" at bounding box center [870, 390] width 26 height 16
click at [857, 383] on select "A♭ A A♯ B♭ B C C♯ D♭ D D♯ E♭ E F F♯ G♭ G G♯" at bounding box center [870, 390] width 26 height 16
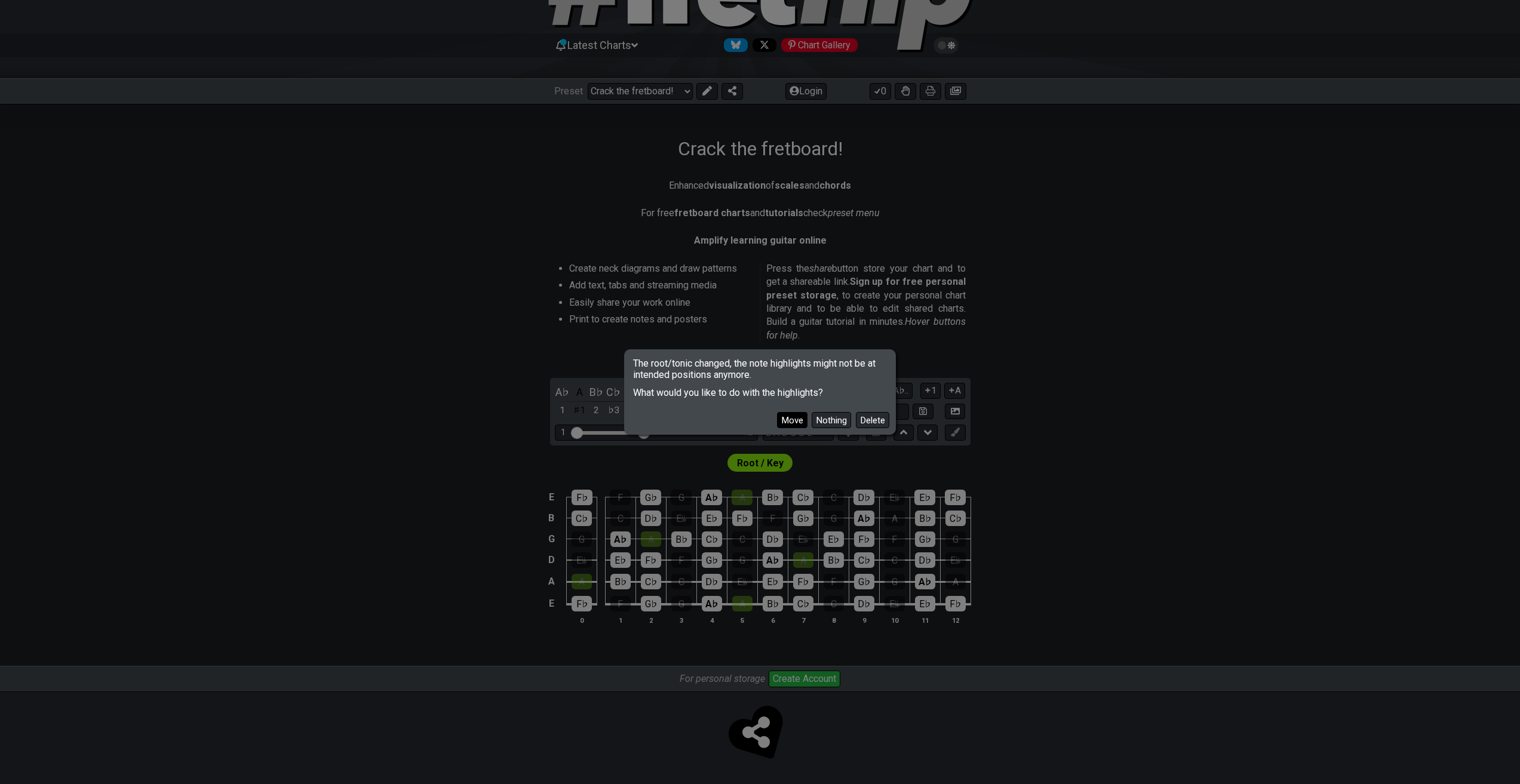
click at [795, 424] on button "Move" at bounding box center [792, 420] width 31 height 16
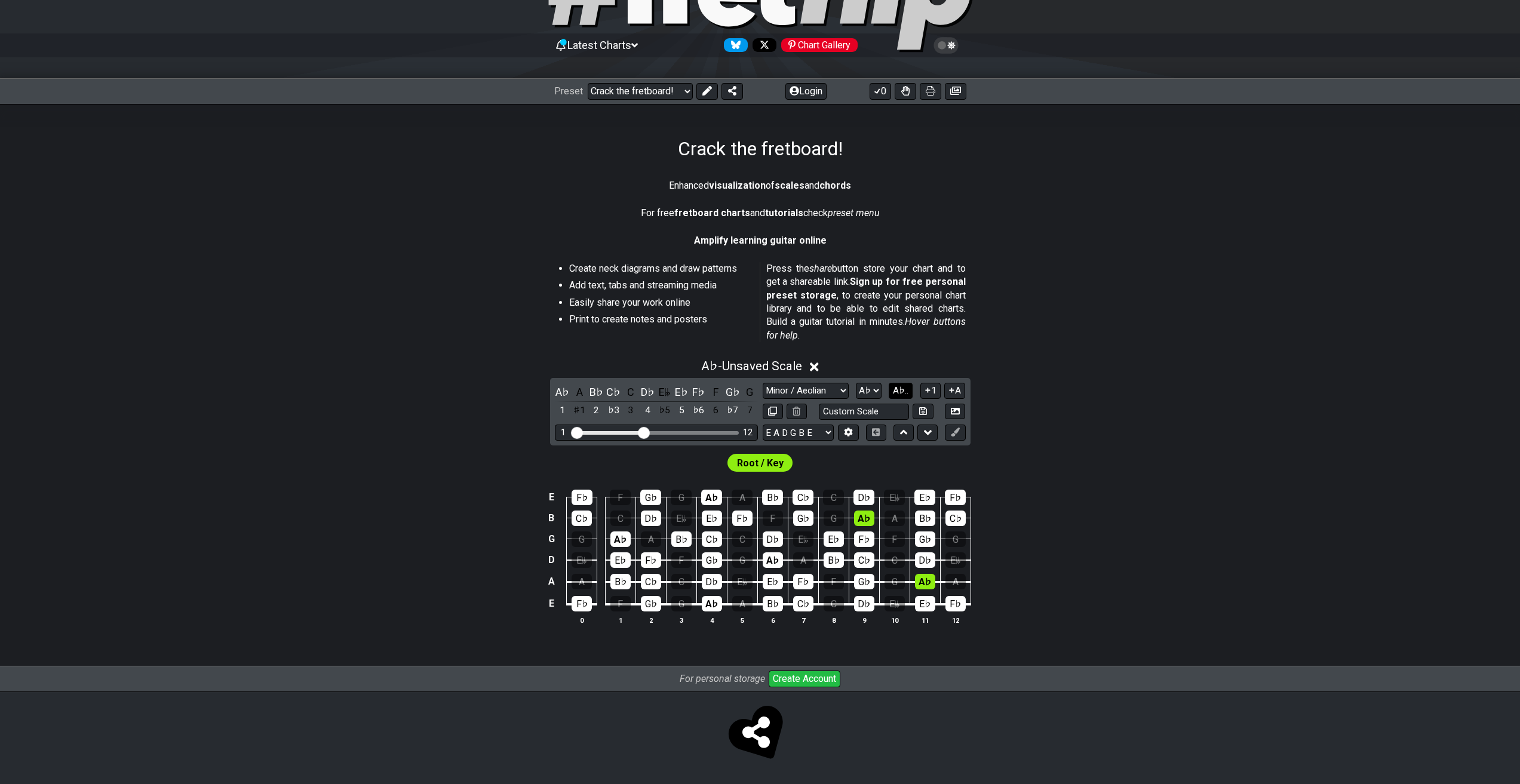
click at [890, 391] on button "A♭.." at bounding box center [900, 390] width 24 height 16
click at [895, 395] on span "1..7" at bounding box center [901, 390] width 14 height 11
click at [899, 392] on span "..." at bounding box center [901, 390] width 6 height 11
click at [880, 393] on select "A♭ A A♯ B♭ B C C♯ D♭ D D♯ E♭ E F F♯ G♭ G G♯" at bounding box center [869, 390] width 26 height 16
click at [857, 383] on select "A♭ A A♯ B♭ B C C♯ D♭ D D♯ E♭ E F F♯ G♭ G G♯" at bounding box center [869, 390] width 26 height 16
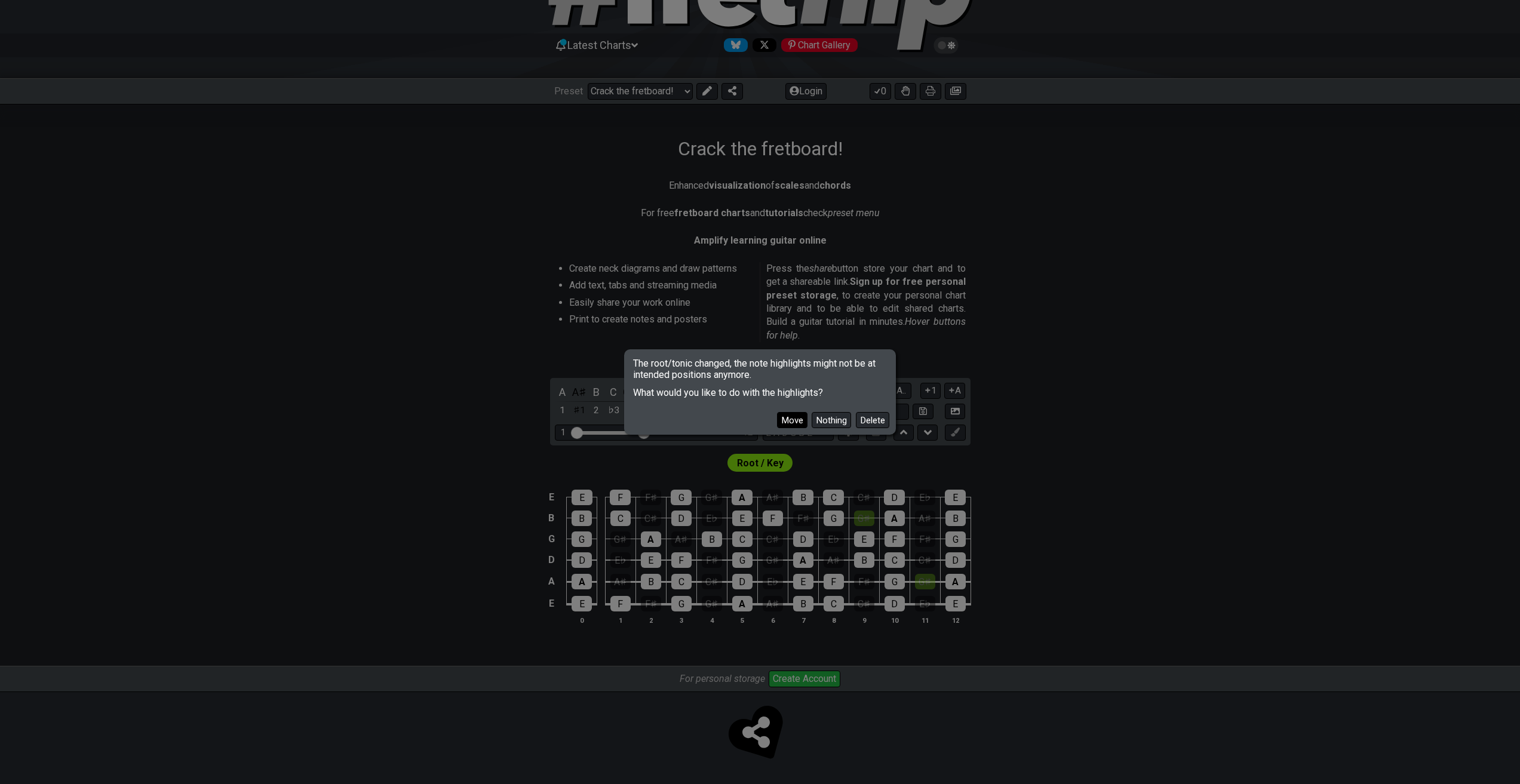
click at [795, 423] on button "Move" at bounding box center [792, 420] width 31 height 16
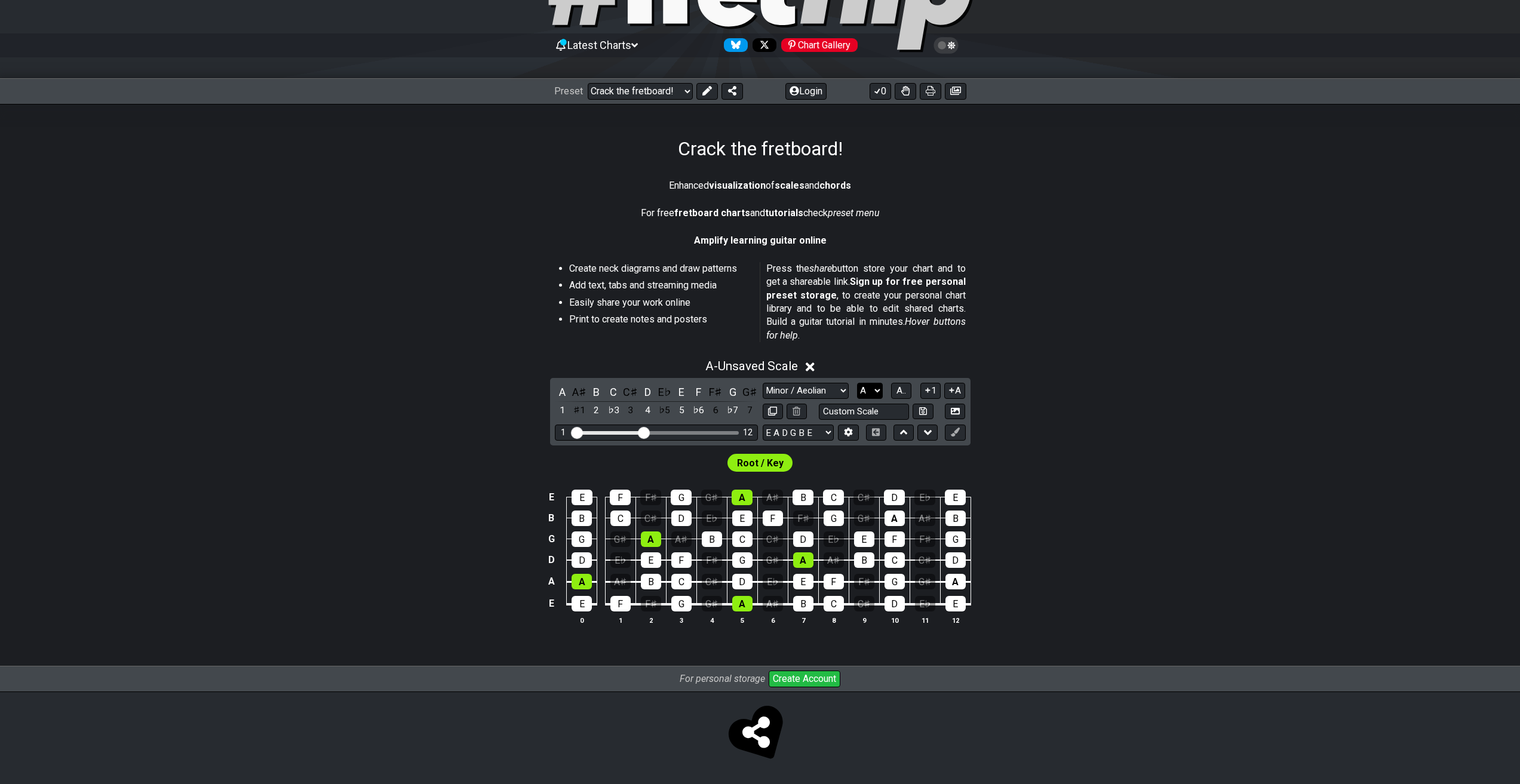
click at [868, 394] on select "A♭ A A♯ B♭ B C C♯ D♭ D D♯ E♭ E F F♯ G♭ G G♯" at bounding box center [870, 390] width 26 height 16
select select "A#"
click at [857, 383] on select "A♭ A A♯ B♭ B C C♯ D♭ D D♯ E♭ E F F♯ G♭ G G♯" at bounding box center [870, 390] width 26 height 16
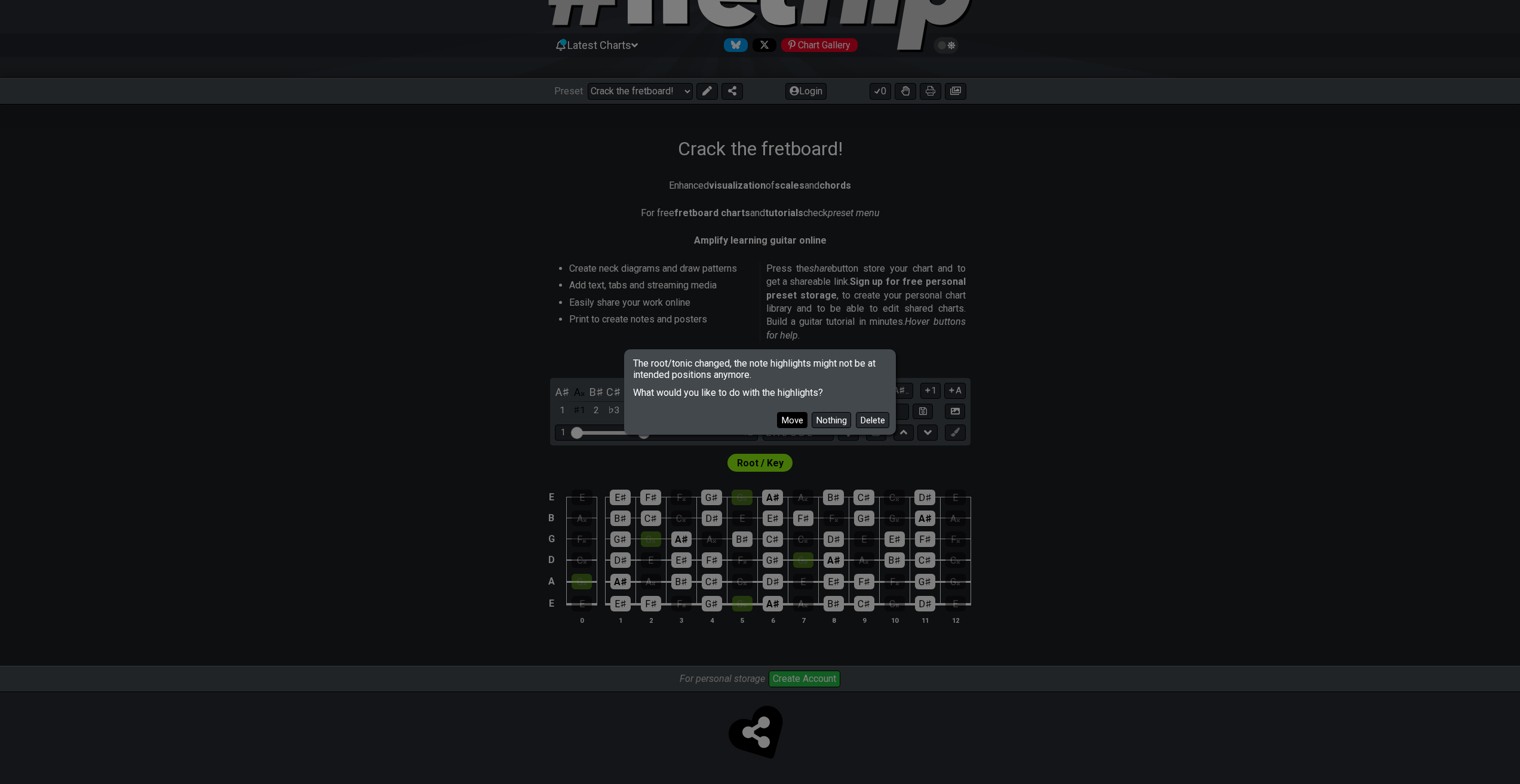
click at [789, 420] on button "Move" at bounding box center [792, 420] width 31 height 16
